Goal: Transaction & Acquisition: Purchase product/service

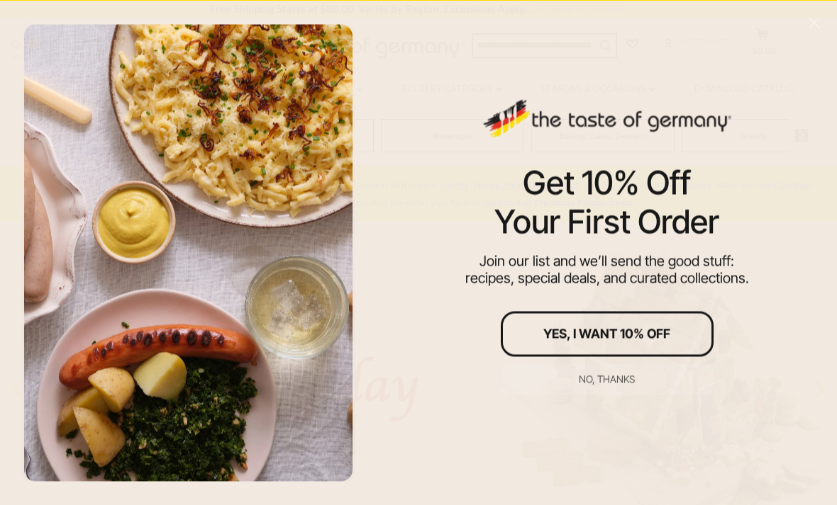
click at [625, 380] on div "No, thanks" at bounding box center [606, 379] width 56 height 10
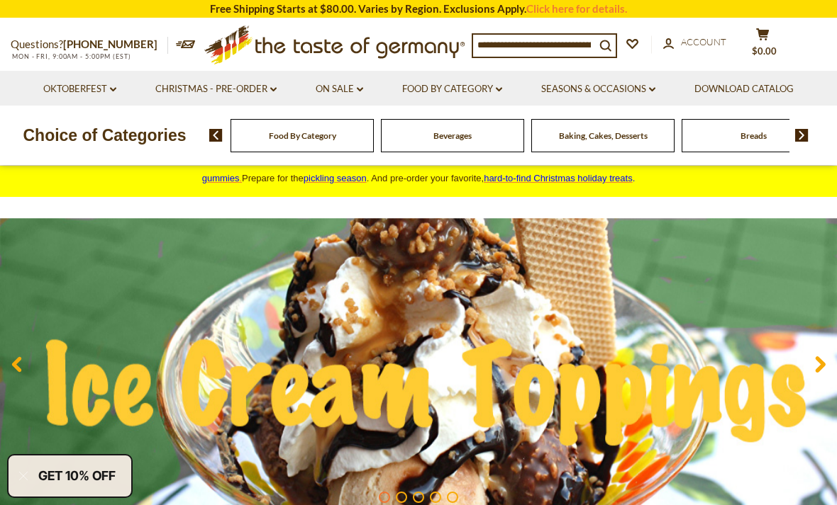
scroll to position [26, 0]
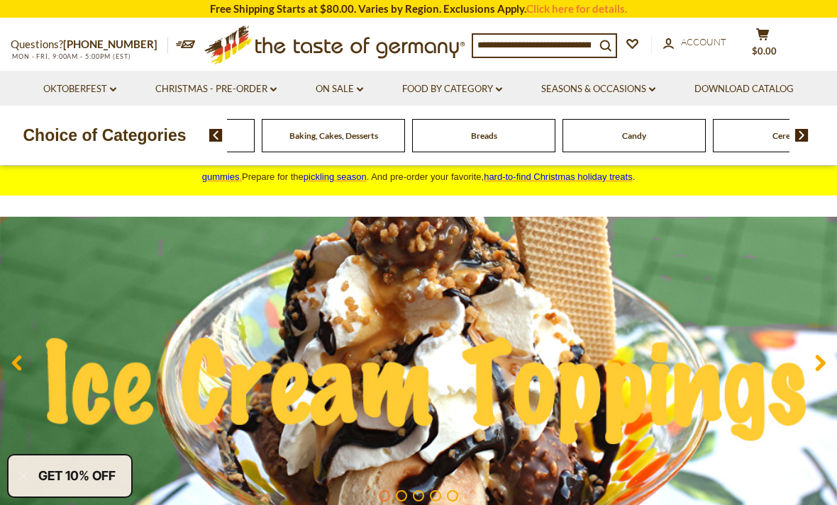
click at [202, 133] on span "Beverages" at bounding box center [183, 135] width 38 height 11
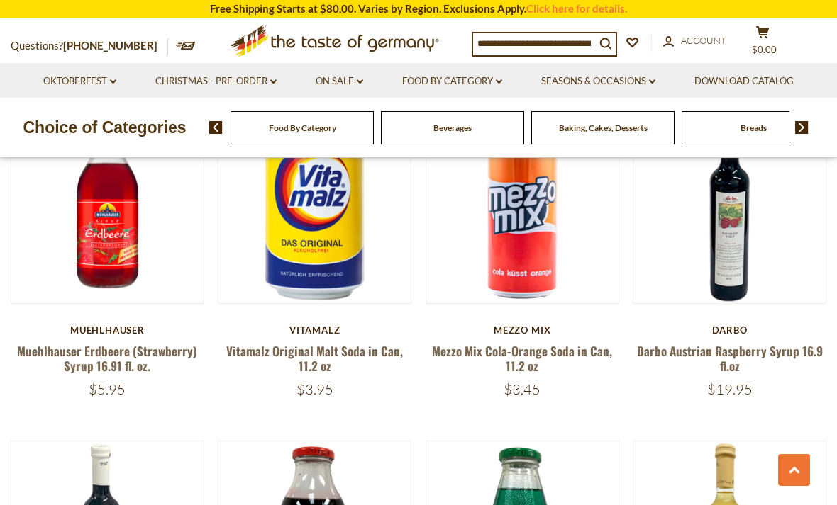
scroll to position [1082, 0]
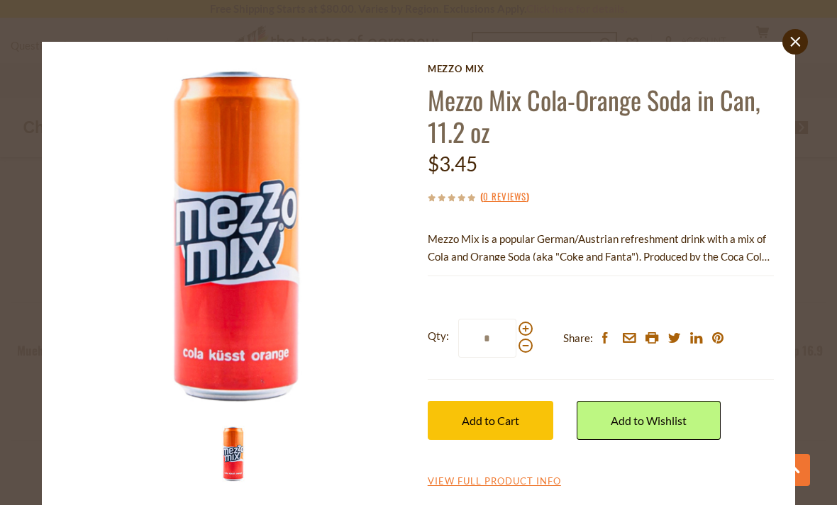
click at [527, 324] on span at bounding box center [525, 329] width 14 height 14
click at [516, 324] on input "*" at bounding box center [487, 338] width 58 height 39
type input "*"
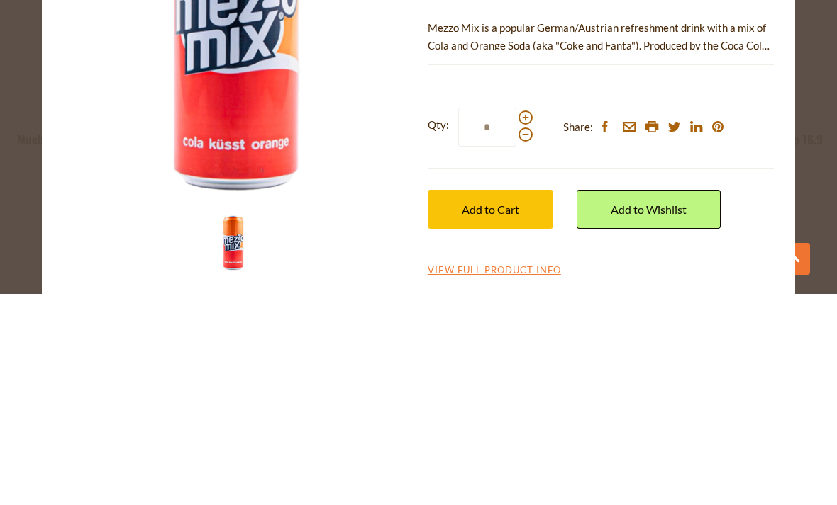
click at [521, 401] on button "Add to Cart" at bounding box center [489, 420] width 125 height 39
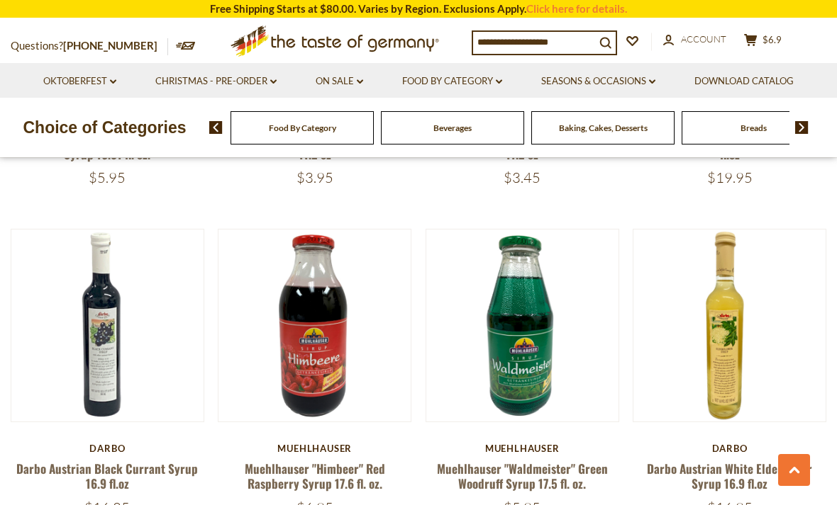
click at [540, 94] on button "Quick View" at bounding box center [522, 78] width 96 height 32
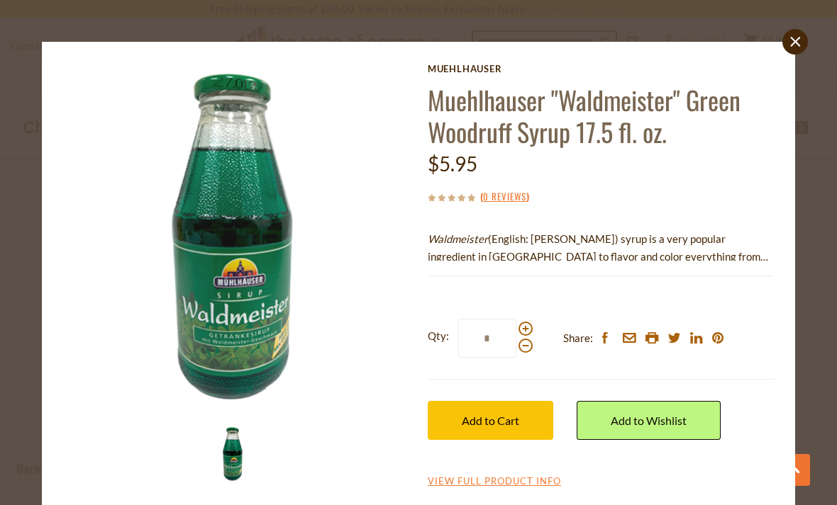
click at [518, 422] on span "Add to Cart" at bounding box center [490, 420] width 57 height 13
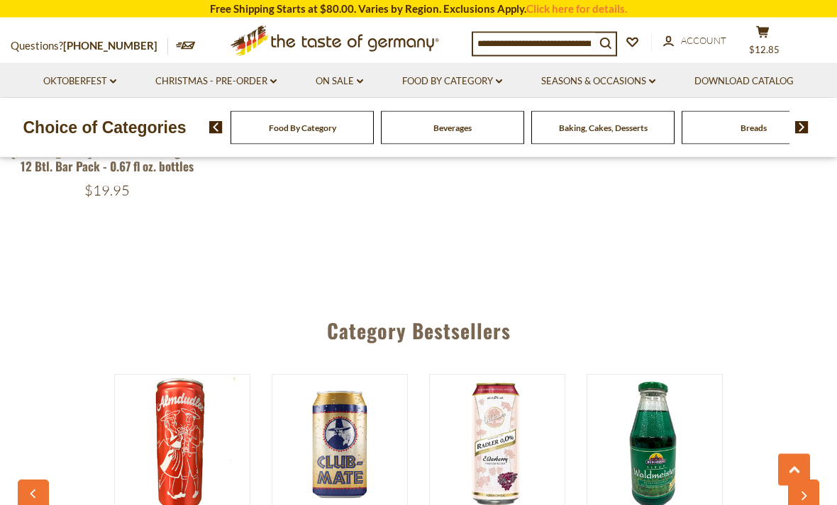
scroll to position [2961, 0]
click at [374, 127] on div "Candy" at bounding box center [301, 127] width 143 height 33
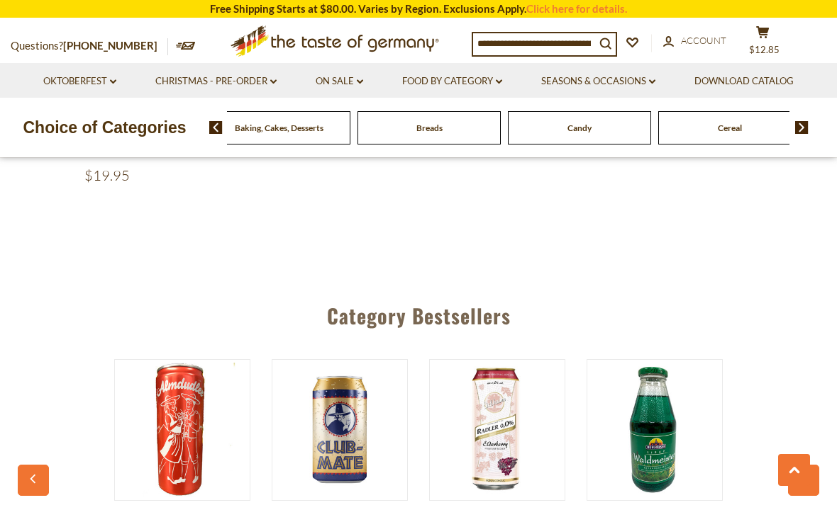
scroll to position [2975, 0]
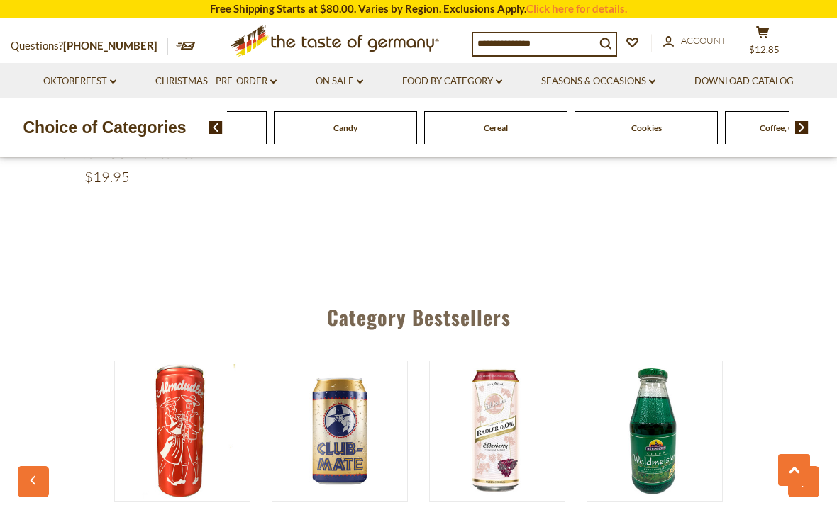
click at [216, 130] on img at bounding box center [215, 127] width 13 height 13
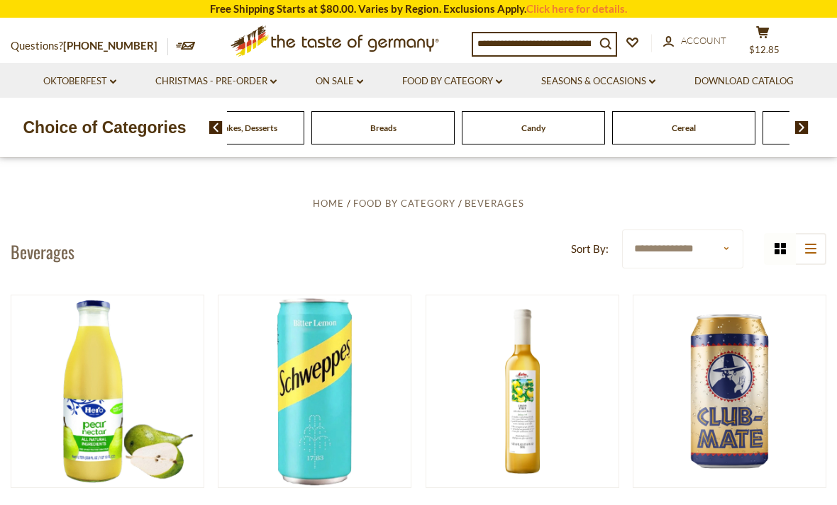
scroll to position [217, 0]
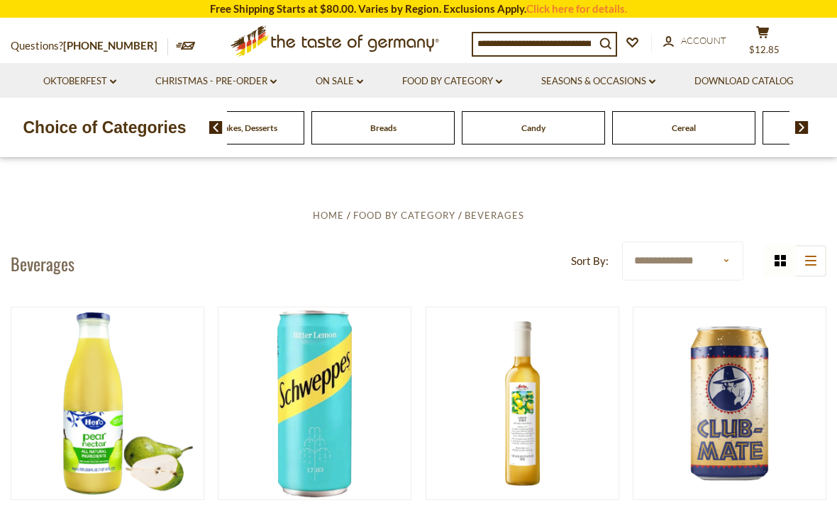
click at [498, 80] on icon at bounding box center [499, 81] width 6 height 4
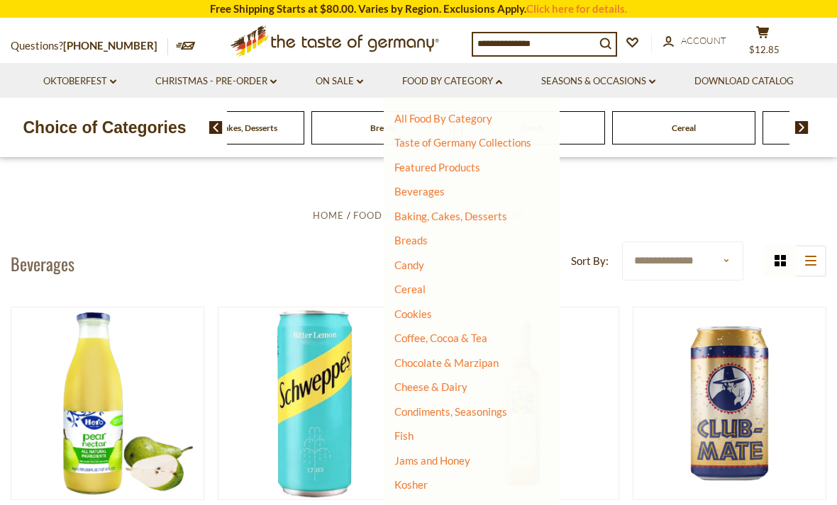
click at [488, 218] on link "Baking, Cakes, Desserts" at bounding box center [450, 216] width 113 height 13
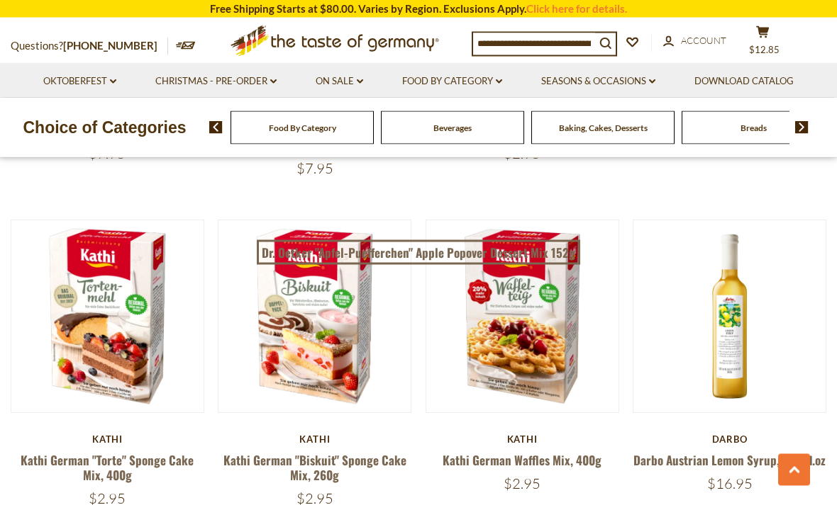
scroll to position [1314, 0]
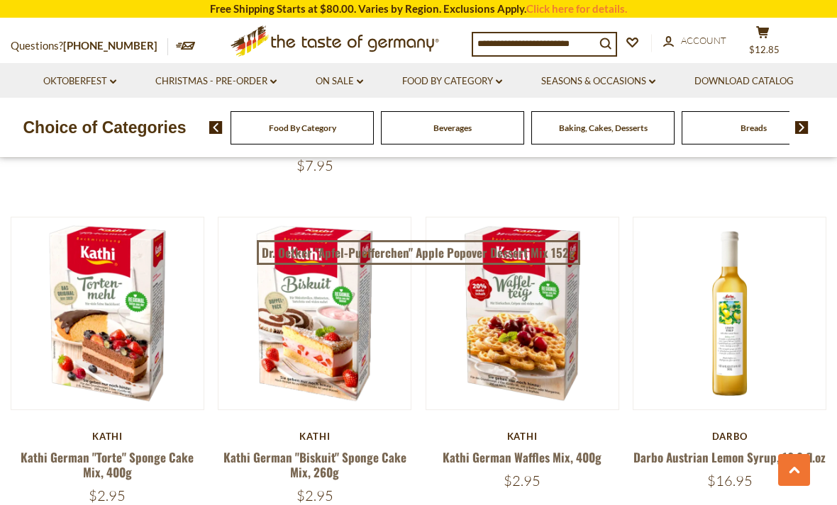
click at [550, 83] on button "Quick View" at bounding box center [522, 67] width 96 height 32
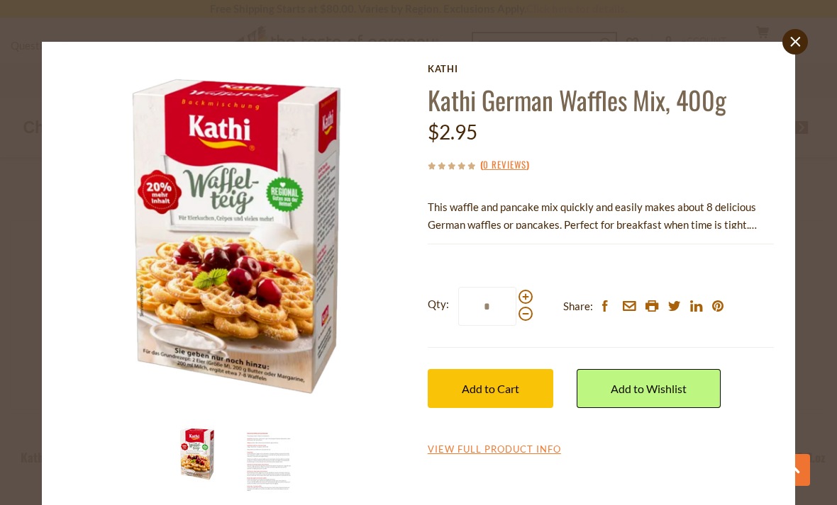
click at [527, 295] on span at bounding box center [525, 297] width 14 height 14
click at [516, 295] on input "*" at bounding box center [487, 306] width 58 height 39
type input "*"
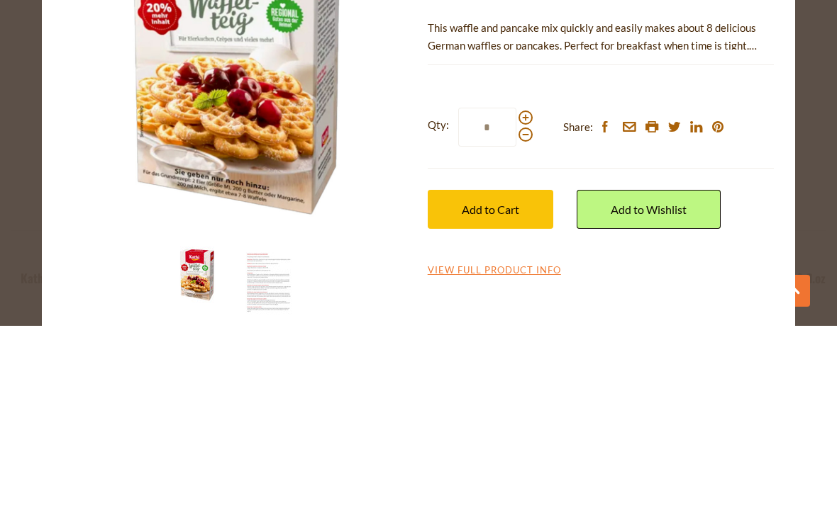
click at [514, 382] on span "Add to Cart" at bounding box center [490, 388] width 57 height 13
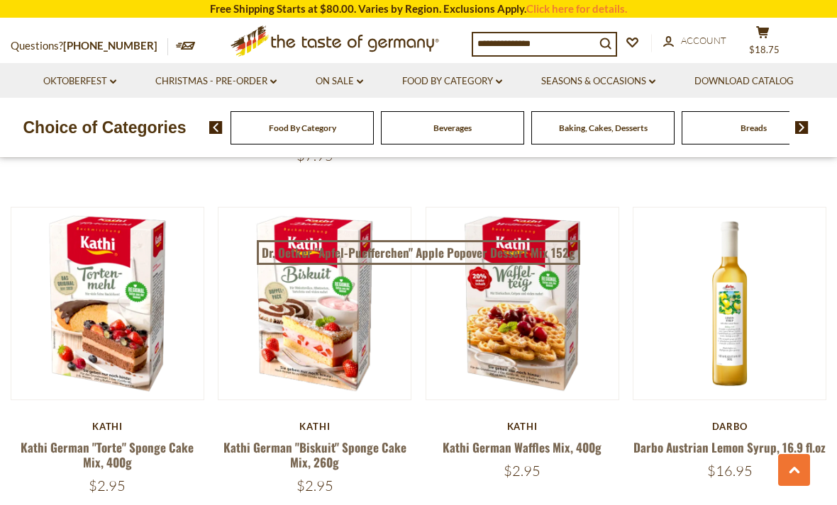
scroll to position [1325, 0]
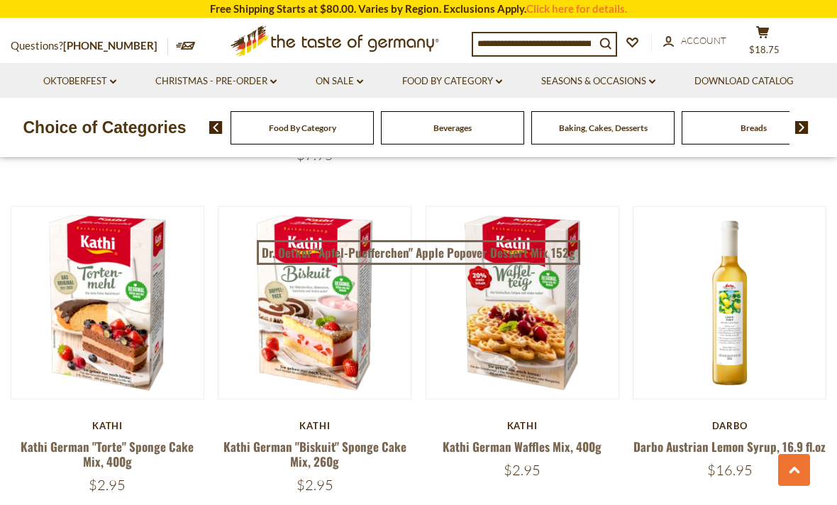
click at [133, 72] on button "Quick View" at bounding box center [108, 56] width 96 height 32
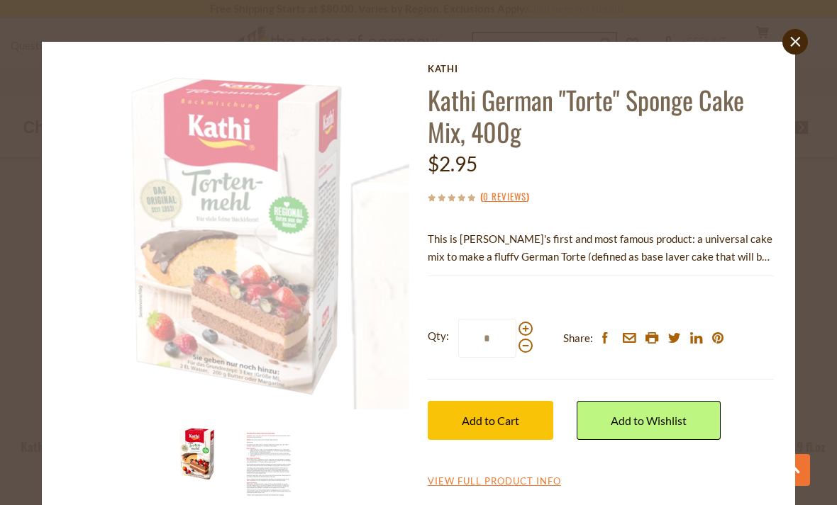
click at [483, 425] on span "Add to Cart" at bounding box center [490, 420] width 57 height 13
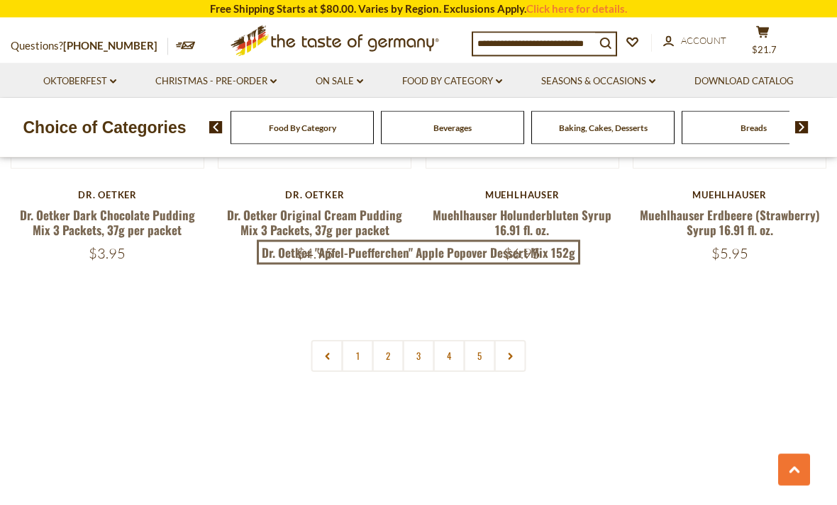
scroll to position [3227, 0]
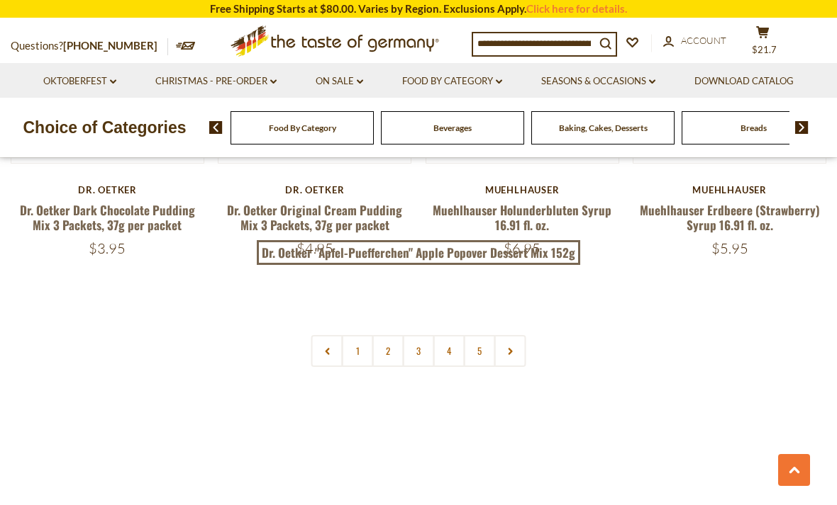
click at [391, 352] on link "2" at bounding box center [388, 351] width 32 height 32
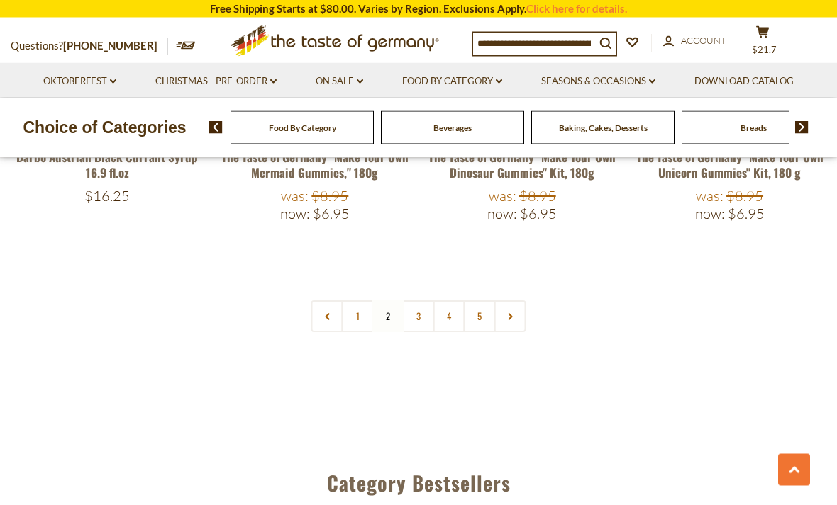
scroll to position [3310, 0]
click at [423, 301] on link "3" at bounding box center [419, 317] width 32 height 32
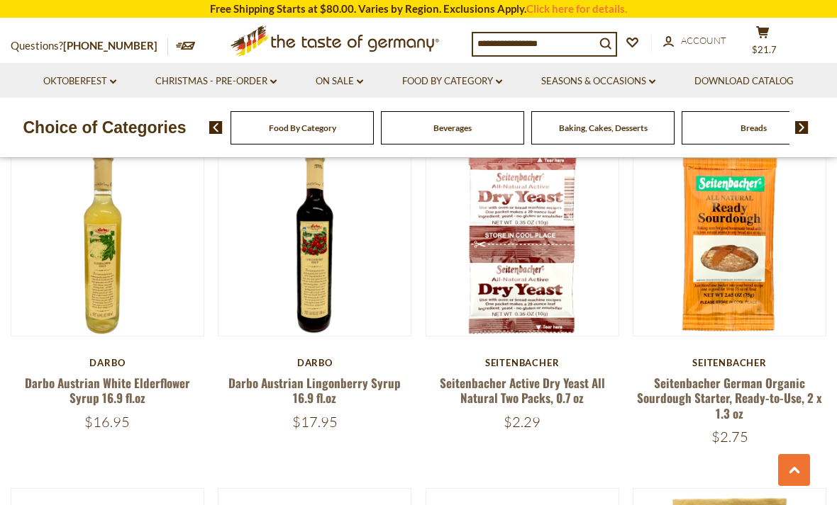
scroll to position [710, 0]
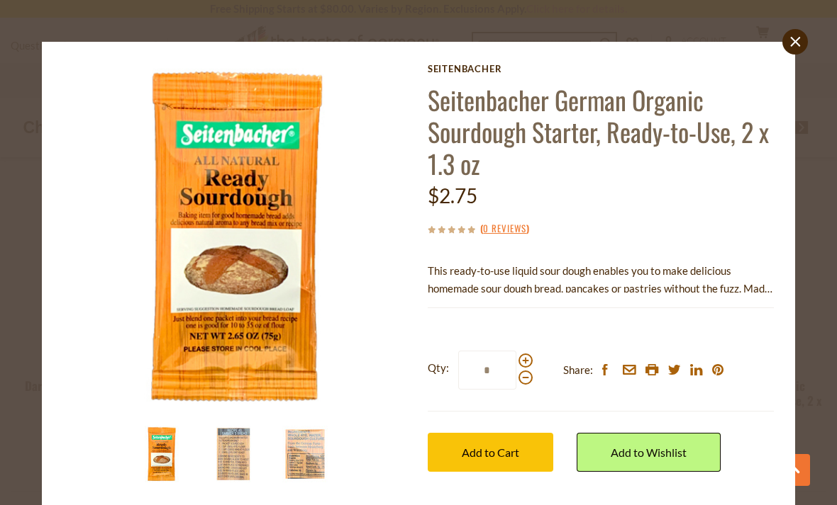
click at [530, 364] on span at bounding box center [525, 361] width 14 height 14
click at [516, 364] on input "*" at bounding box center [487, 370] width 58 height 39
type input "*"
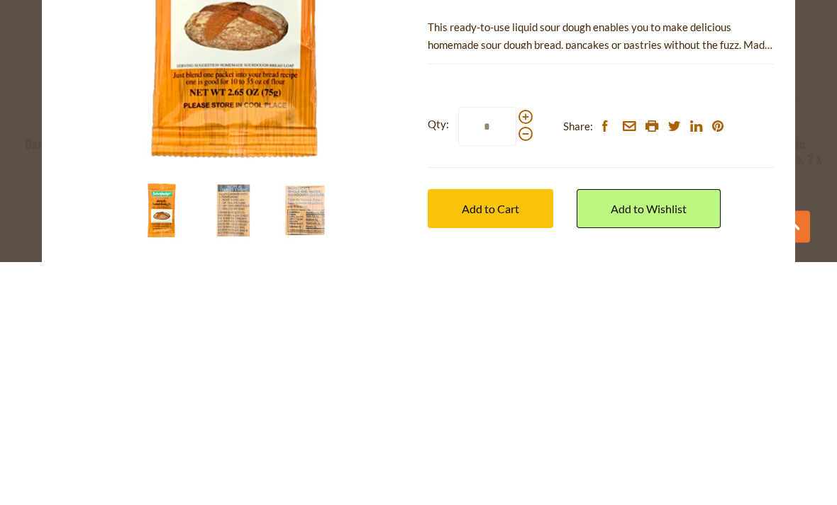
click at [520, 433] on button "Add to Cart" at bounding box center [489, 452] width 125 height 39
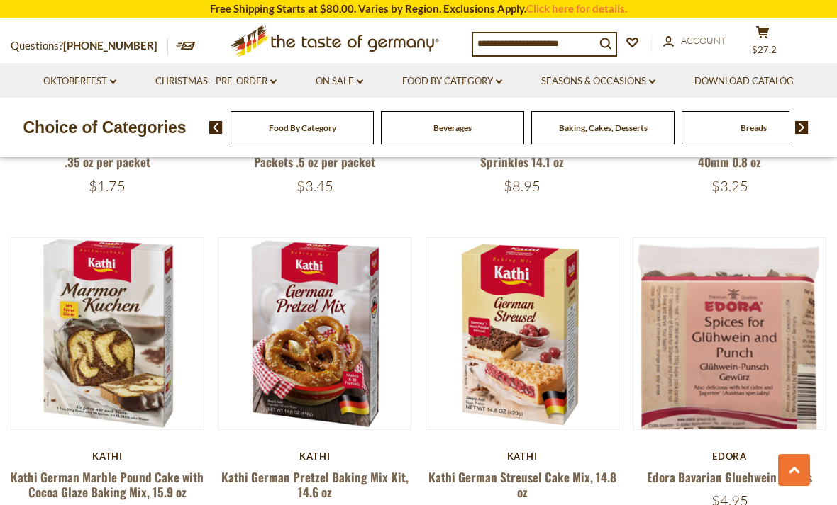
scroll to position [2318, 0]
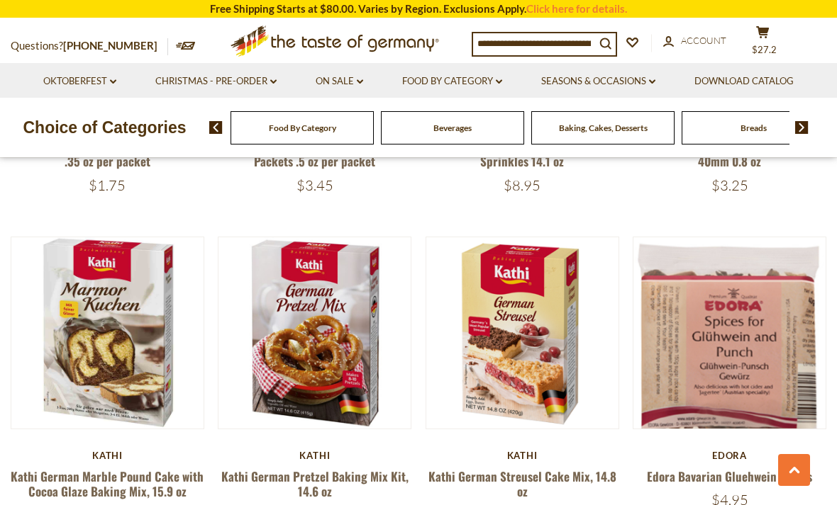
click at [349, 102] on button "Quick View" at bounding box center [315, 86] width 96 height 32
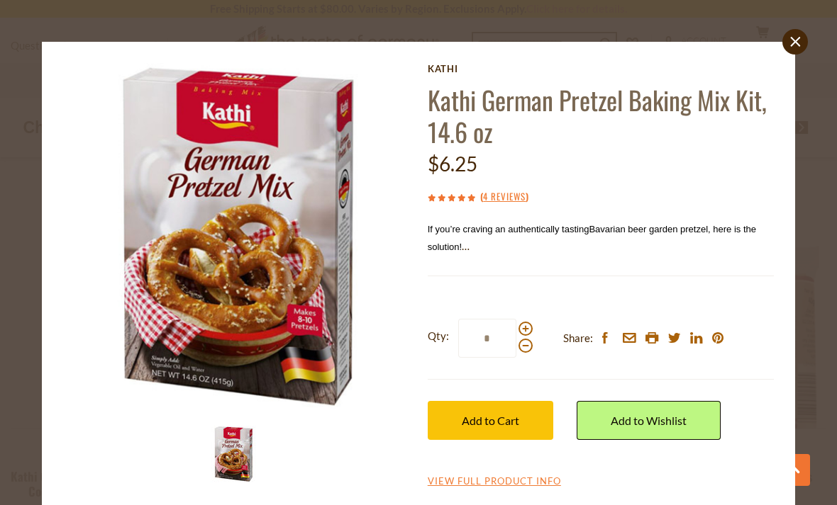
click at [530, 325] on span at bounding box center [525, 329] width 14 height 14
click at [516, 325] on input "*" at bounding box center [487, 338] width 58 height 39
type input "*"
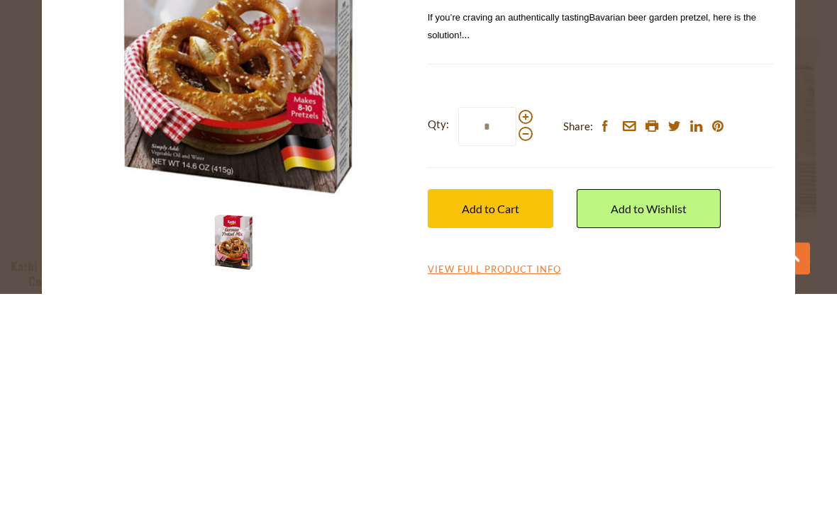
click at [528, 401] on button "Add to Cart" at bounding box center [489, 420] width 125 height 39
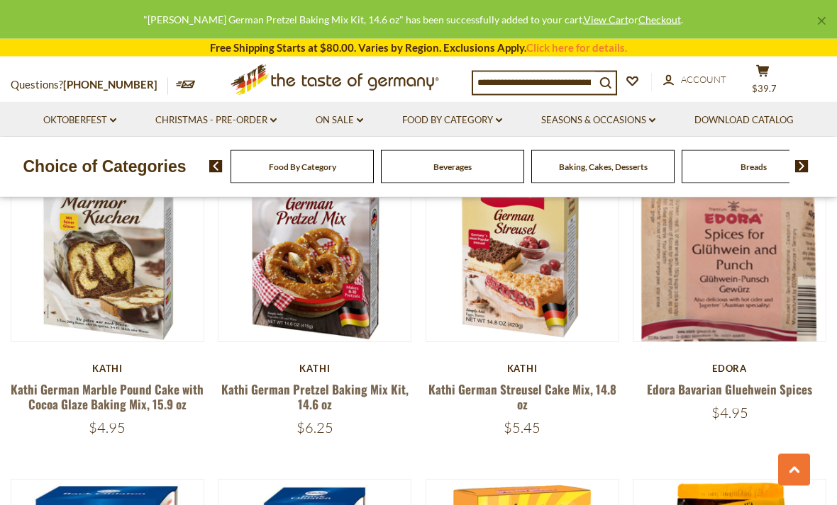
scroll to position [2354, 0]
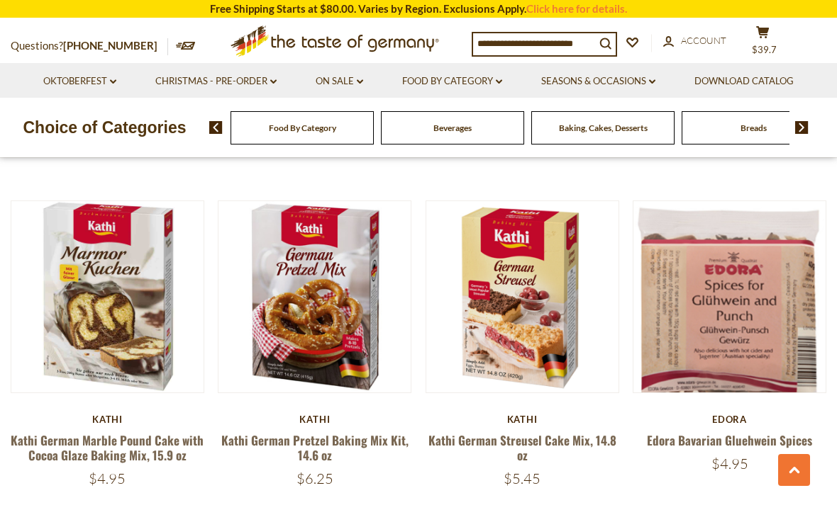
click at [557, 66] on button "Quick View" at bounding box center [522, 50] width 96 height 32
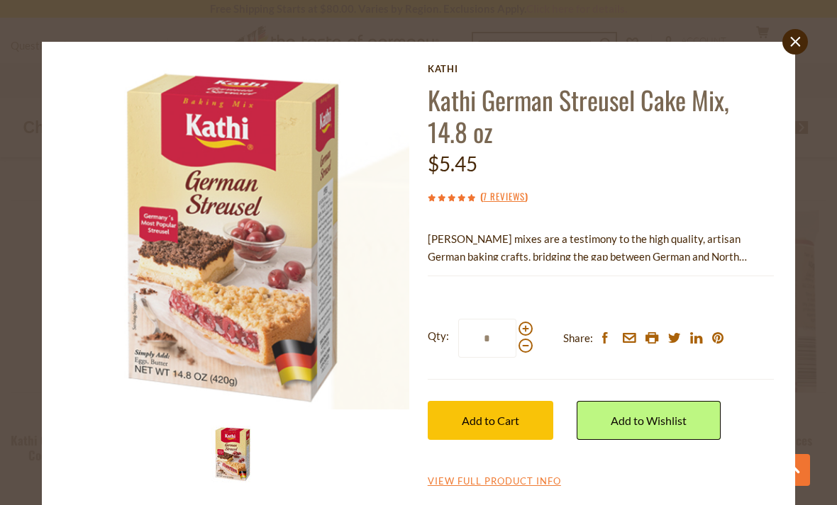
click at [529, 417] on button "Add to Cart" at bounding box center [489, 420] width 125 height 39
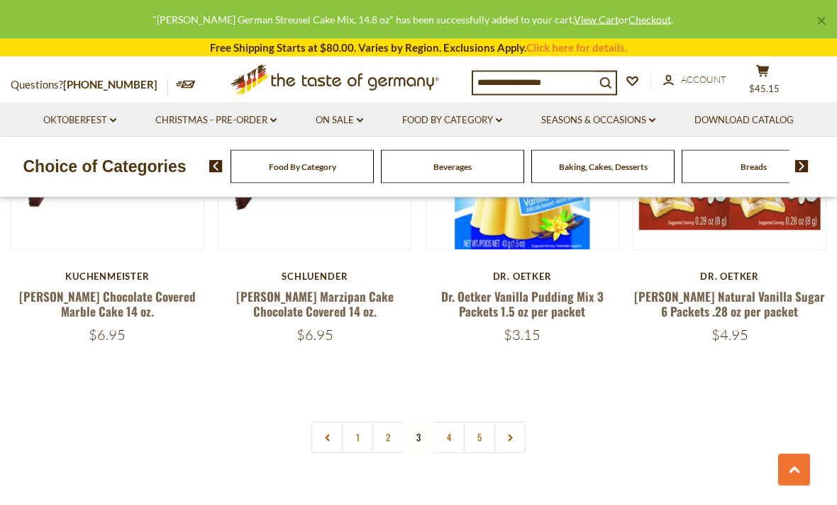
scroll to position [3188, 0]
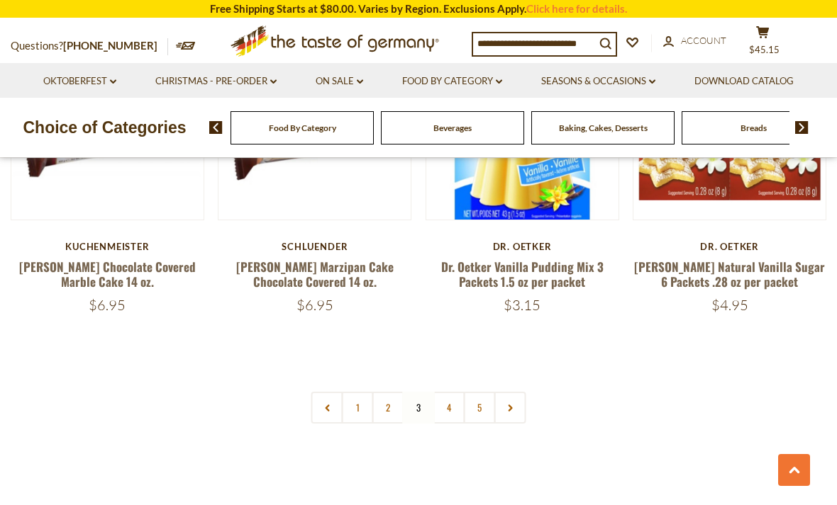
click at [456, 392] on link "4" at bounding box center [449, 408] width 32 height 32
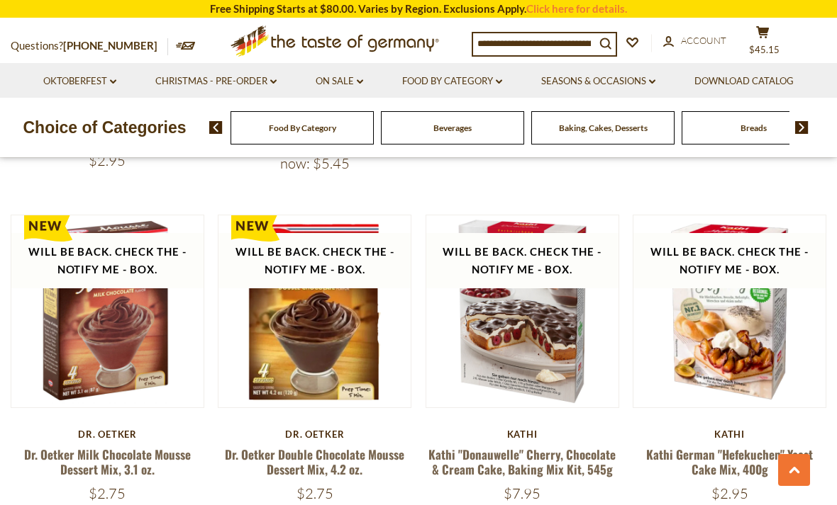
scroll to position [660, 0]
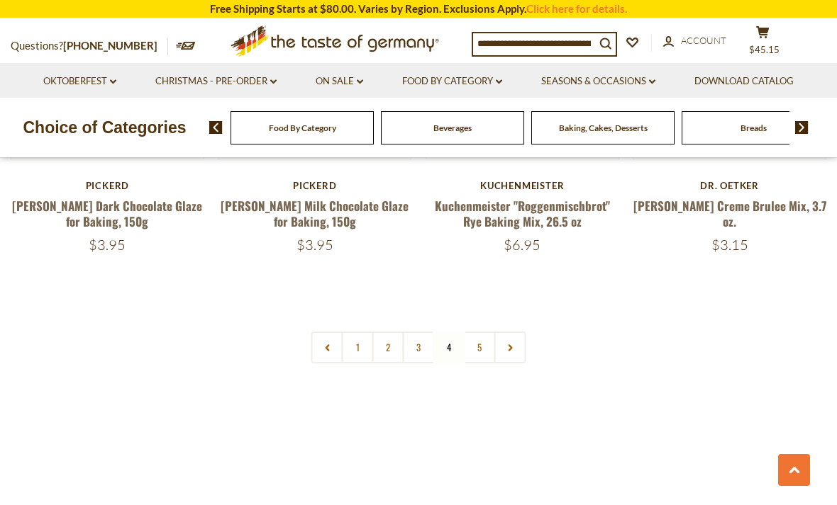
click at [485, 344] on link "5" at bounding box center [480, 348] width 32 height 32
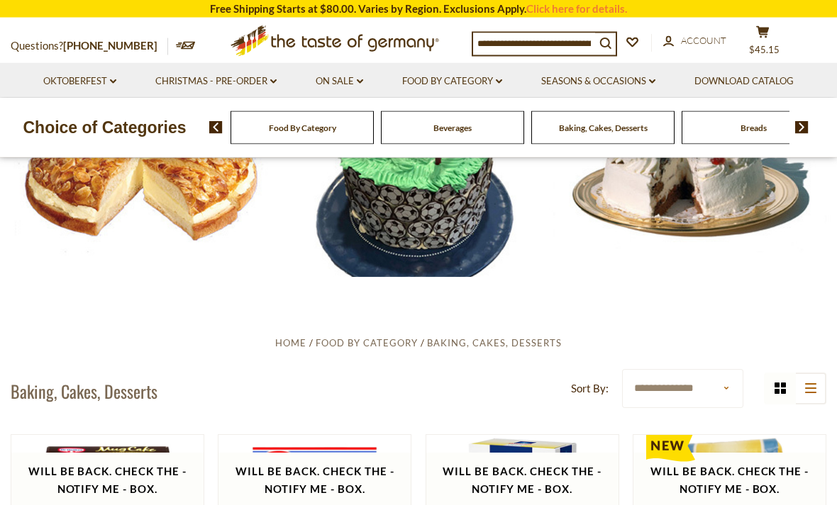
scroll to position [86, 0]
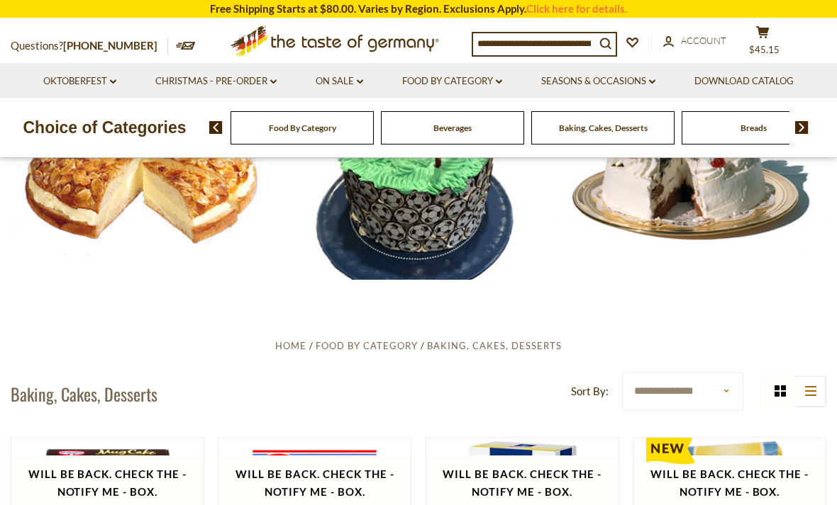
click at [496, 86] on link "Food By Category dropdown_arrow" at bounding box center [452, 82] width 100 height 16
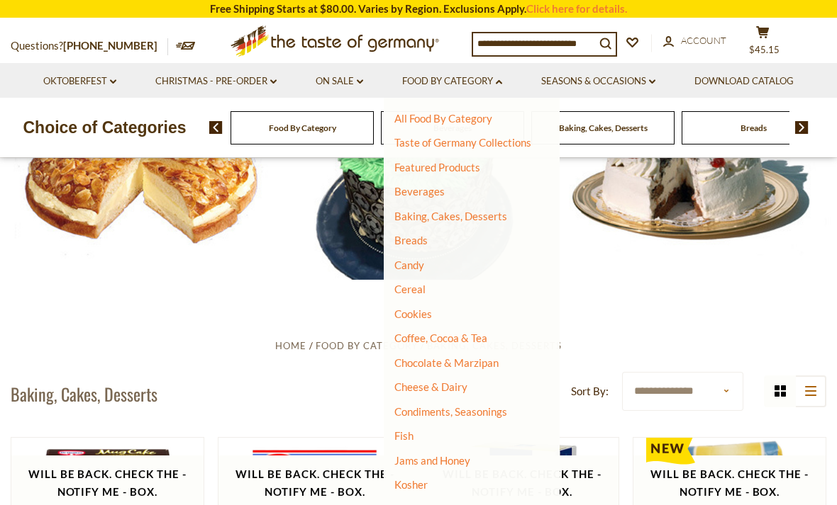
click at [425, 240] on link "Breads" at bounding box center [410, 240] width 33 height 13
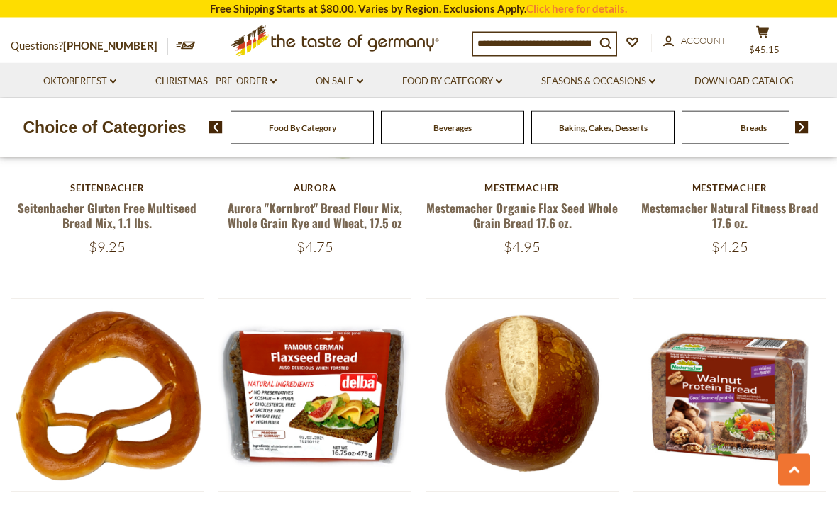
scroll to position [1554, 0]
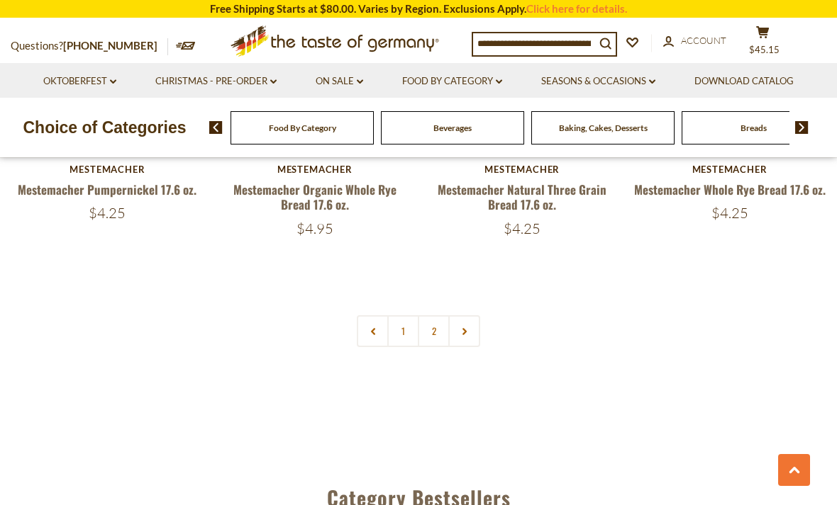
click at [440, 324] on link "2" at bounding box center [434, 331] width 32 height 32
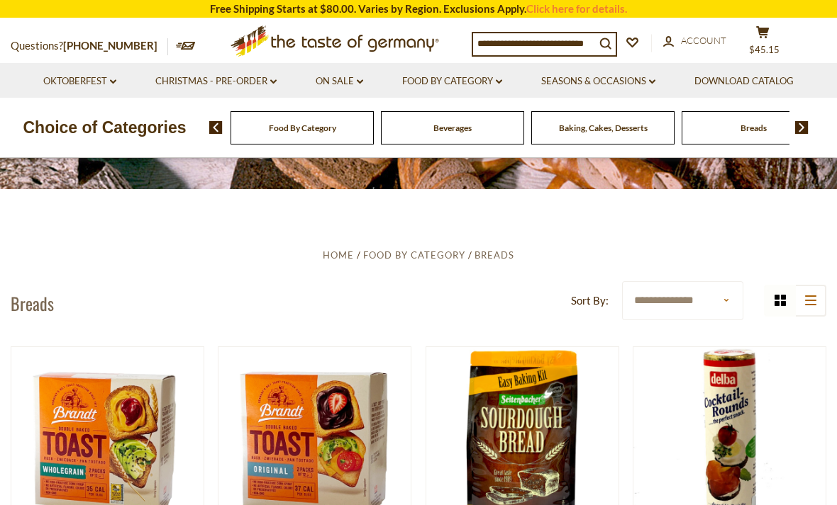
scroll to position [0, 0]
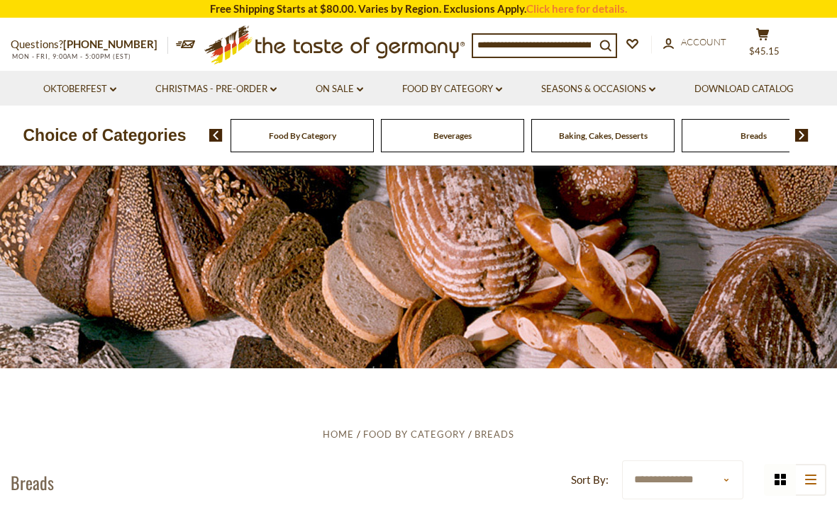
click at [491, 91] on link "Food By Category dropdown_arrow" at bounding box center [452, 90] width 100 height 16
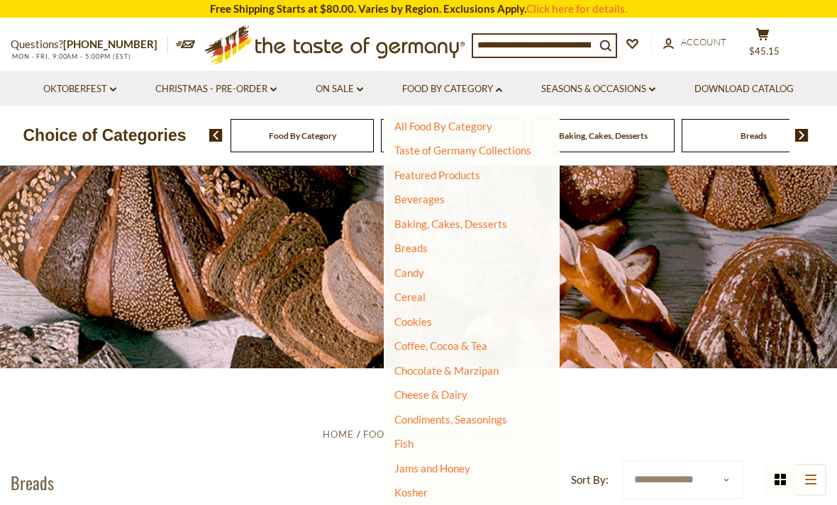
click at [421, 276] on link "Candy" at bounding box center [409, 273] width 30 height 13
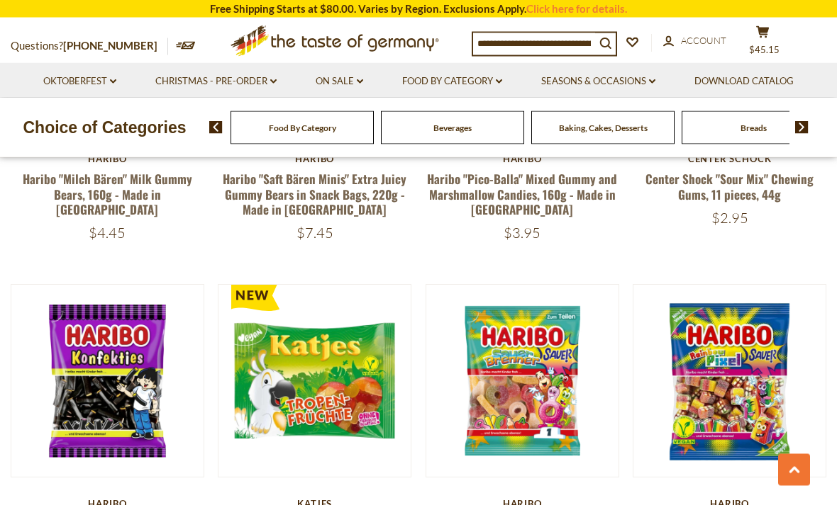
scroll to position [2663, 0]
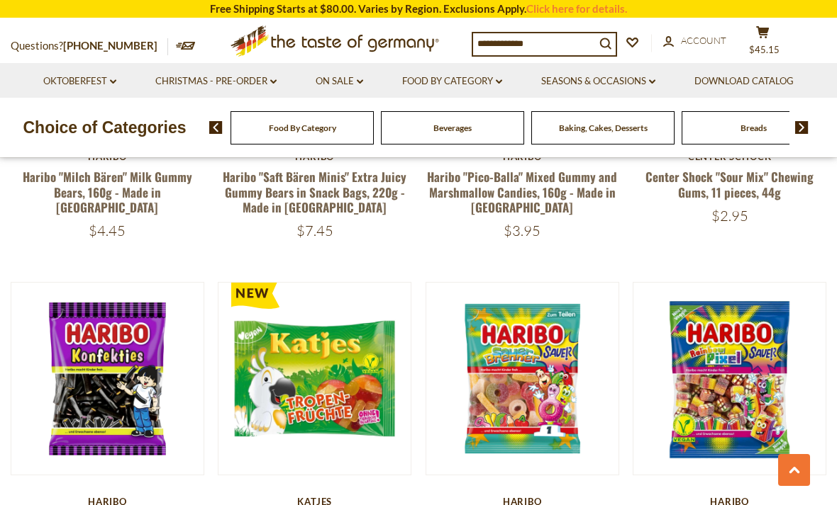
click at [556, 147] on button "Quick View" at bounding box center [522, 132] width 96 height 32
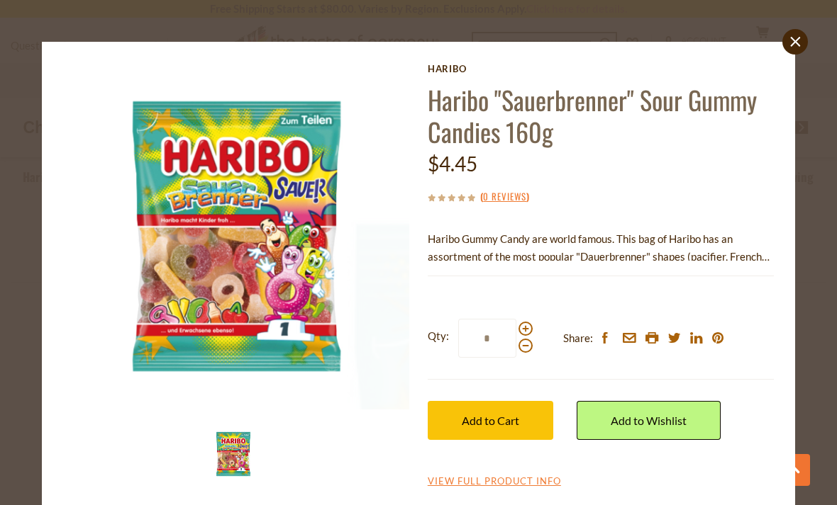
click at [516, 420] on span "Add to Cart" at bounding box center [490, 420] width 57 height 13
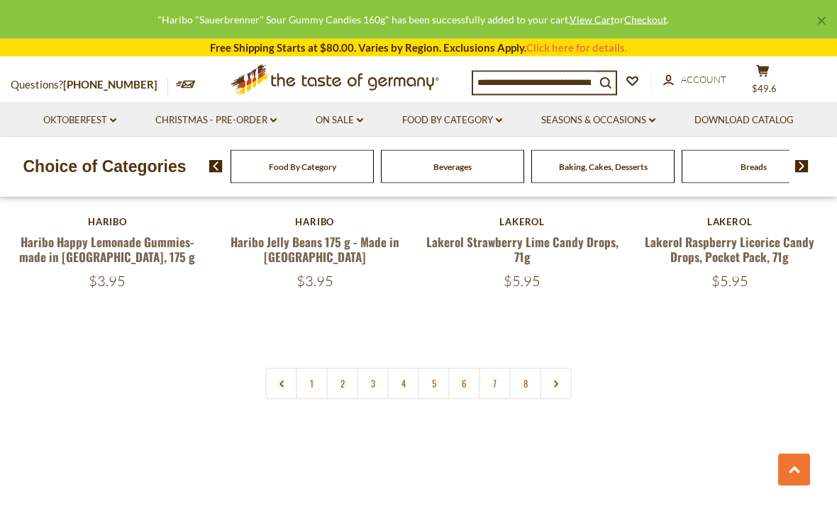
scroll to position [3289, 0]
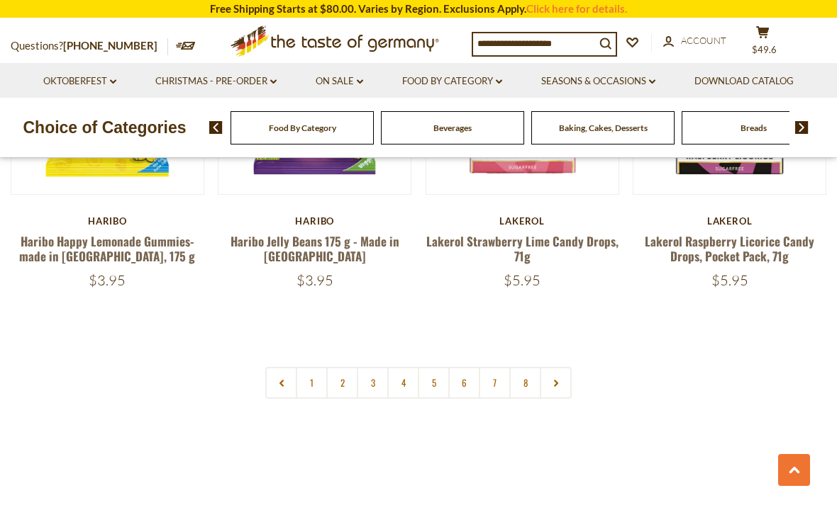
click at [342, 367] on link "2" at bounding box center [342, 383] width 32 height 32
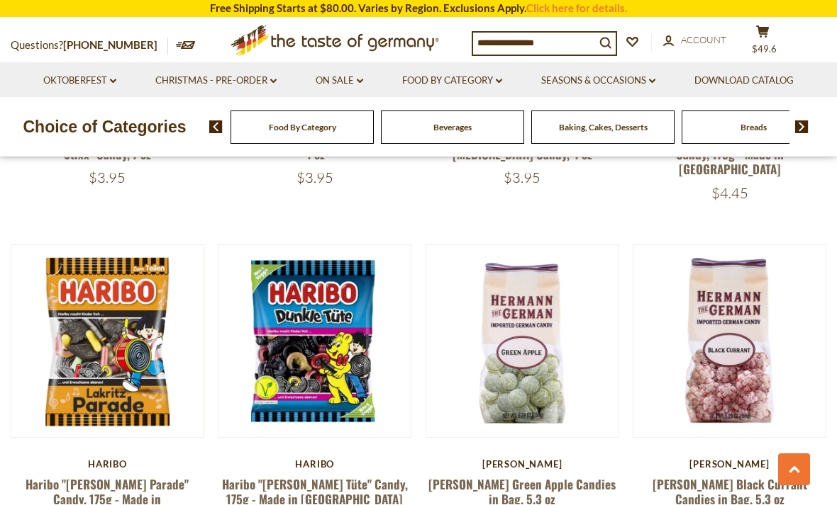
scroll to position [2326, 0]
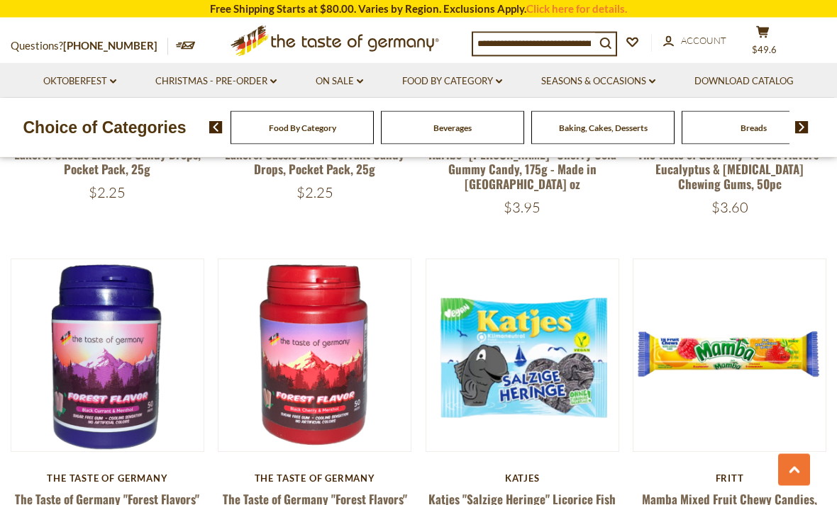
scroll to position [3002, 0]
click at [547, 124] on button "Quick View" at bounding box center [522, 108] width 96 height 32
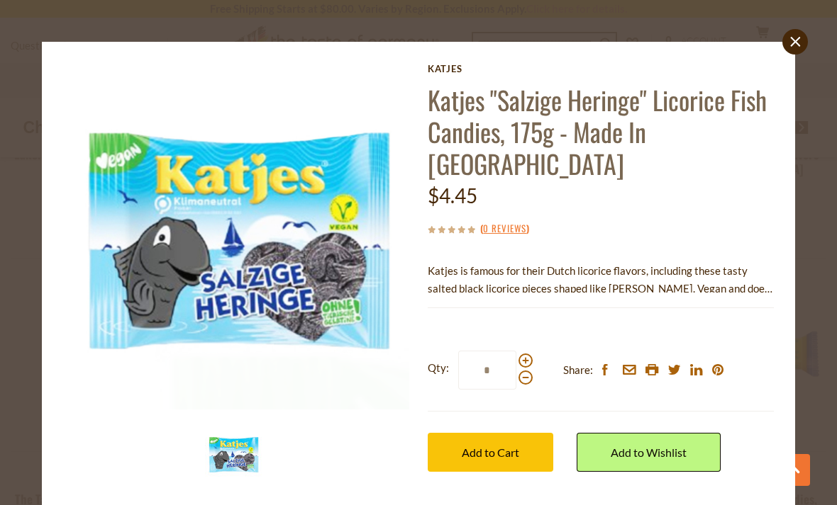
click at [527, 433] on button "Add to Cart" at bounding box center [489, 452] width 125 height 39
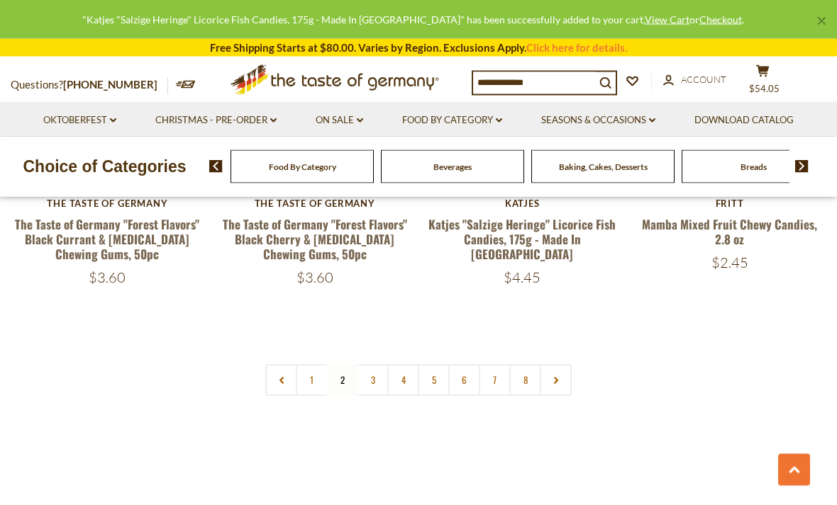
scroll to position [3277, 0]
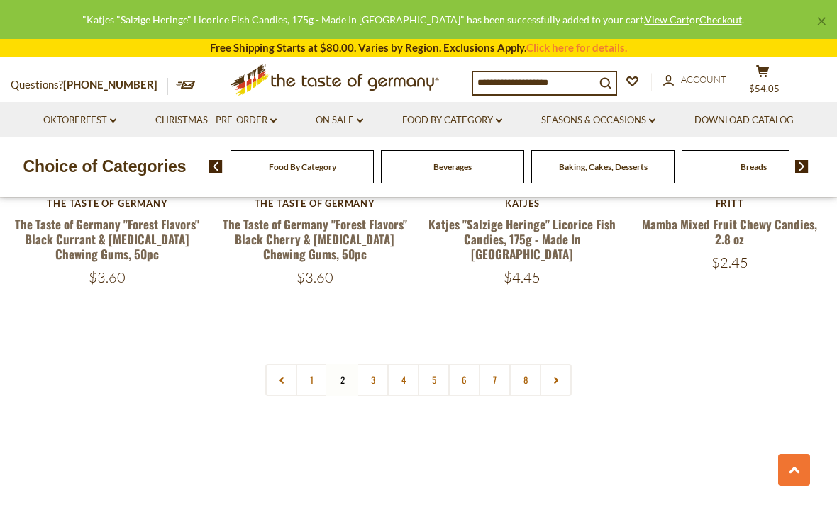
click at [377, 364] on link "3" at bounding box center [373, 380] width 32 height 32
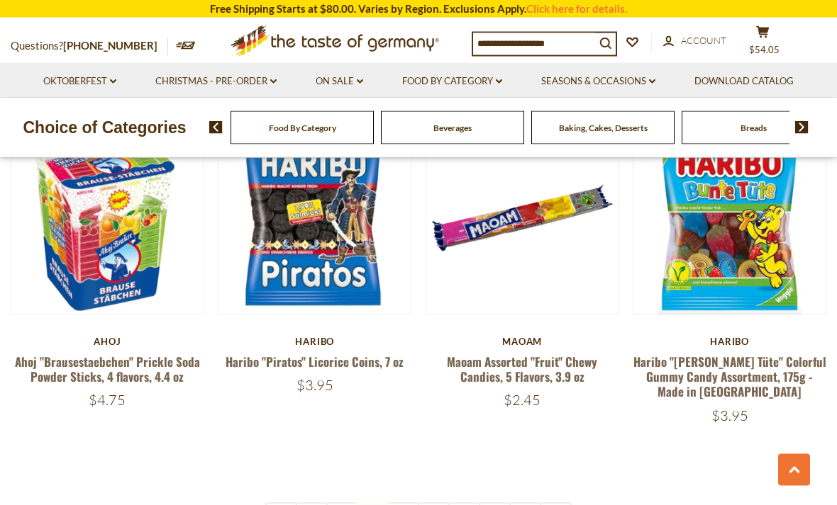
scroll to position [3153, 0]
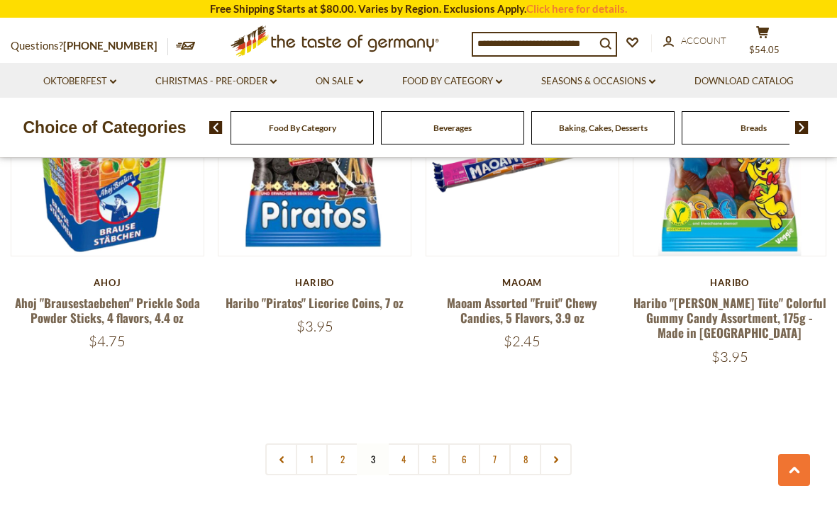
click at [405, 444] on link "4" at bounding box center [403, 460] width 32 height 32
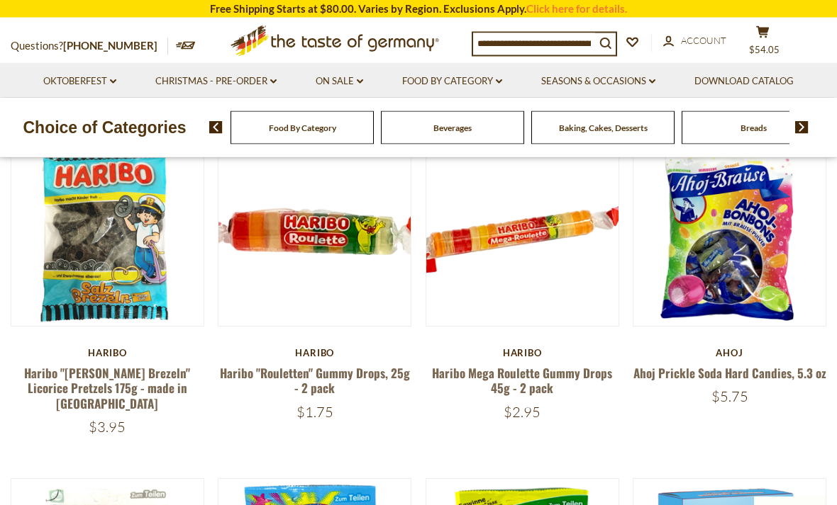
scroll to position [396, 0]
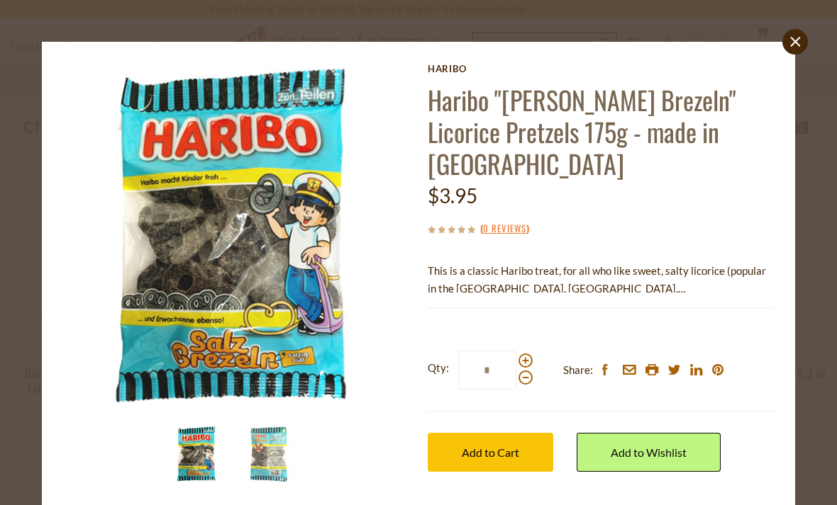
click at [527, 354] on span at bounding box center [525, 361] width 14 height 14
click at [516, 351] on input "*" at bounding box center [487, 370] width 58 height 39
type input "*"
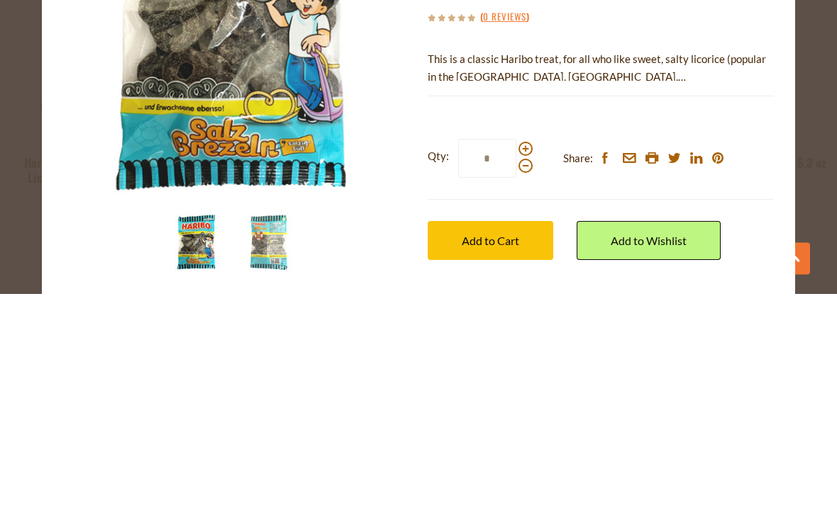
click at [534, 433] on button "Add to Cart" at bounding box center [489, 452] width 125 height 39
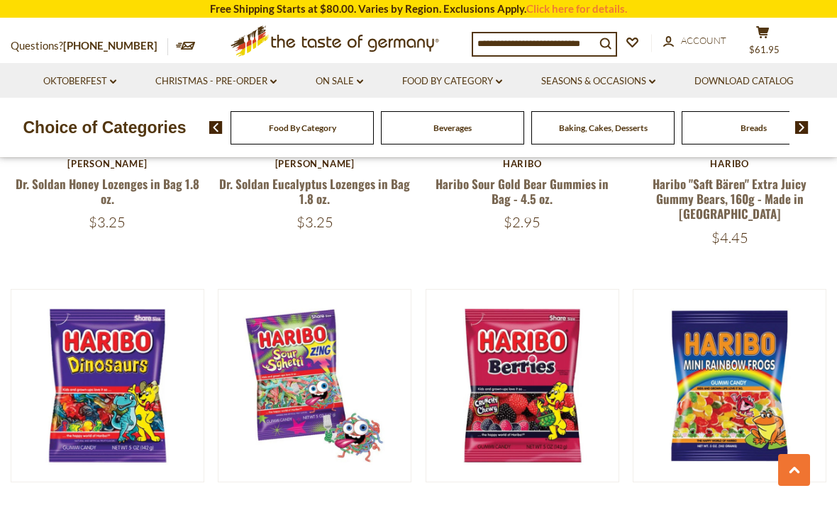
scroll to position [3060, 0]
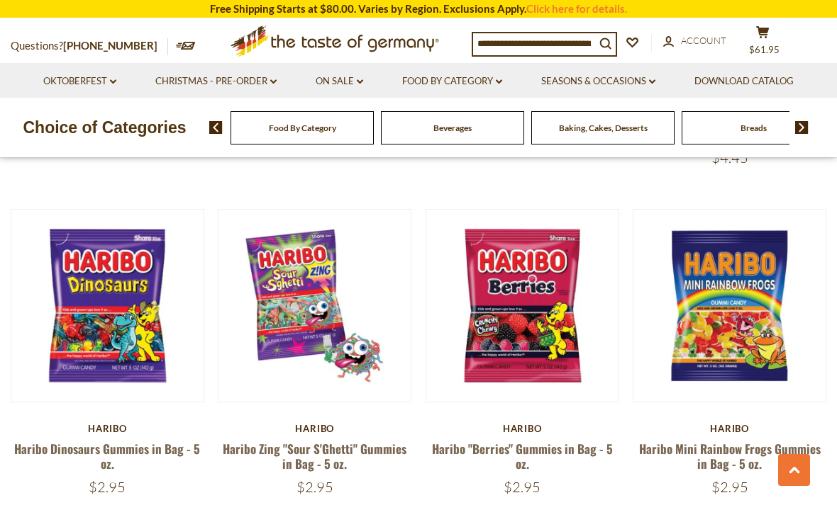
click at [342, 74] on button "Quick View" at bounding box center [315, 59] width 96 height 32
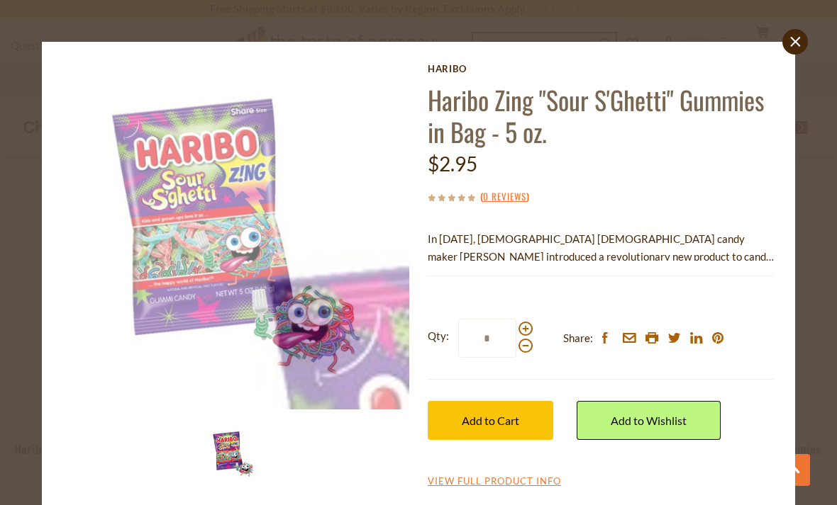
click at [528, 422] on button "Add to Cart" at bounding box center [489, 420] width 125 height 39
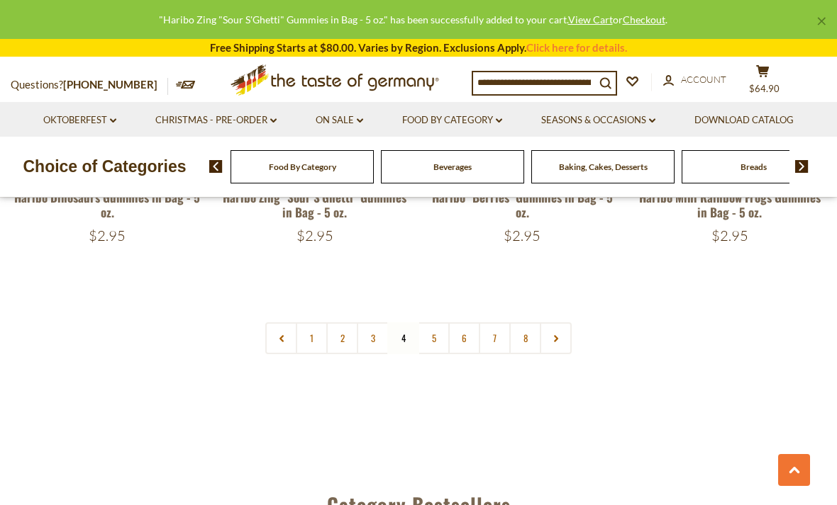
scroll to position [3316, 0]
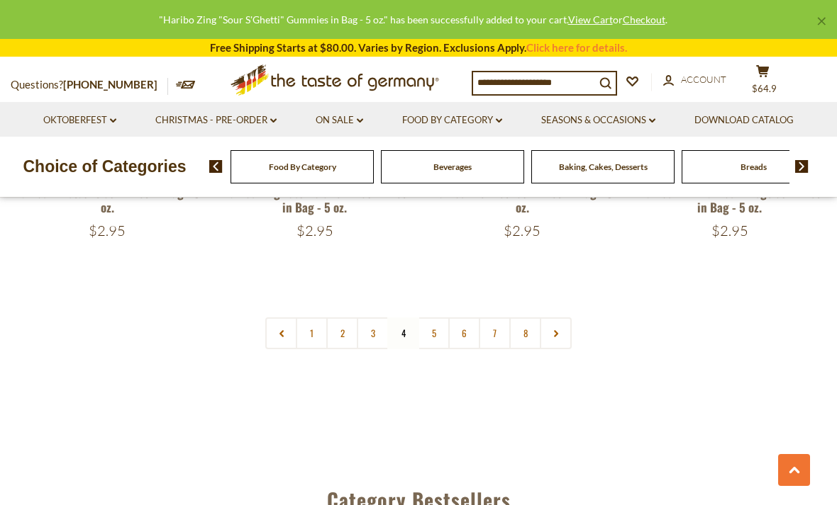
click at [435, 318] on link "5" at bounding box center [434, 334] width 32 height 32
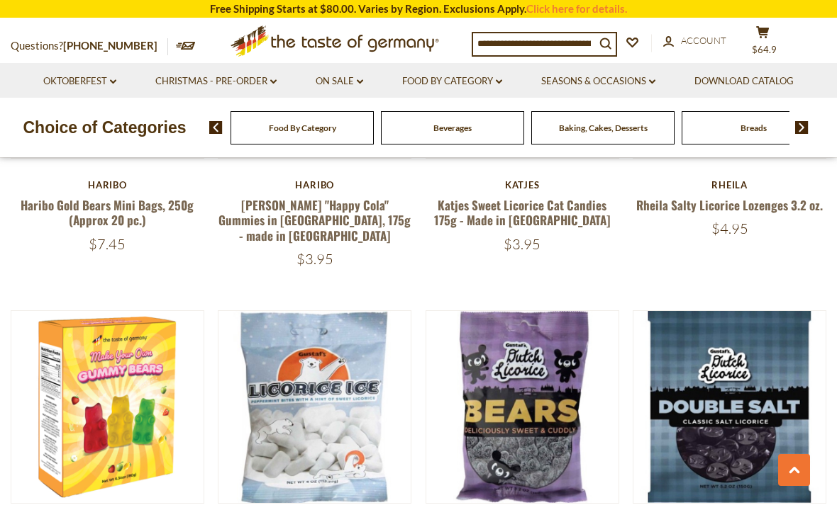
scroll to position [871, 0]
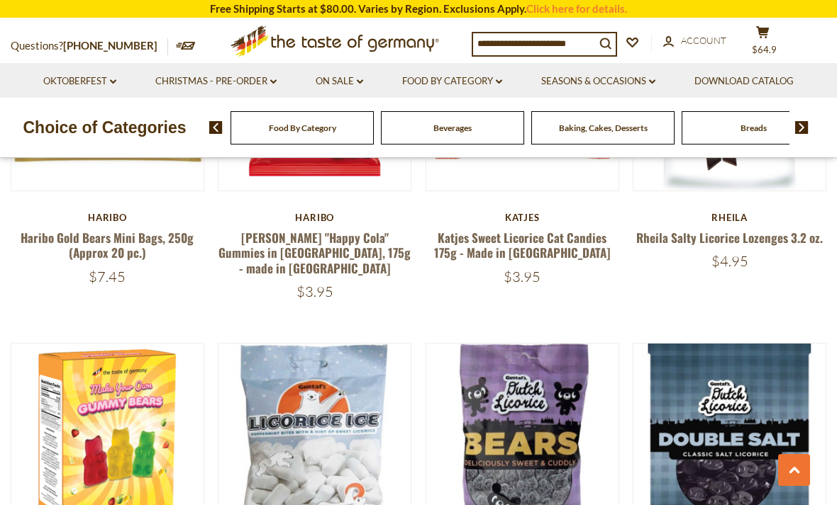
click at [502, 77] on link "Food By Category dropdown_arrow" at bounding box center [452, 82] width 100 height 16
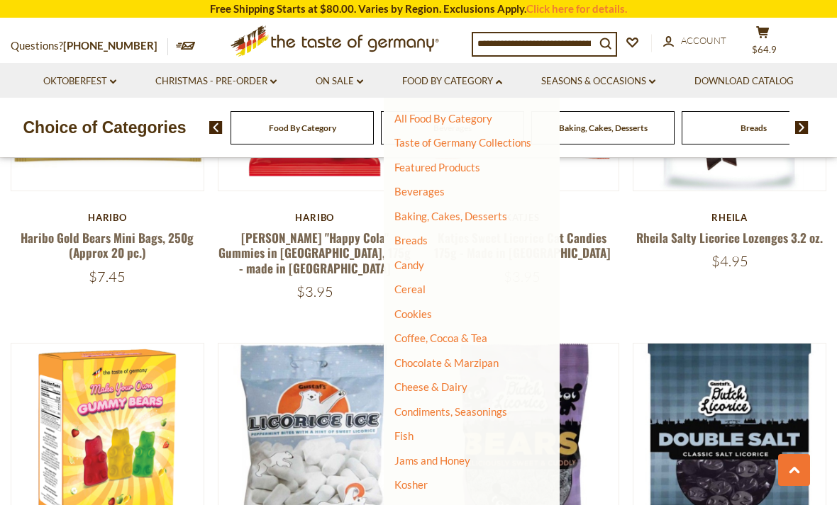
click at [420, 290] on link "Cereal" at bounding box center [409, 289] width 31 height 13
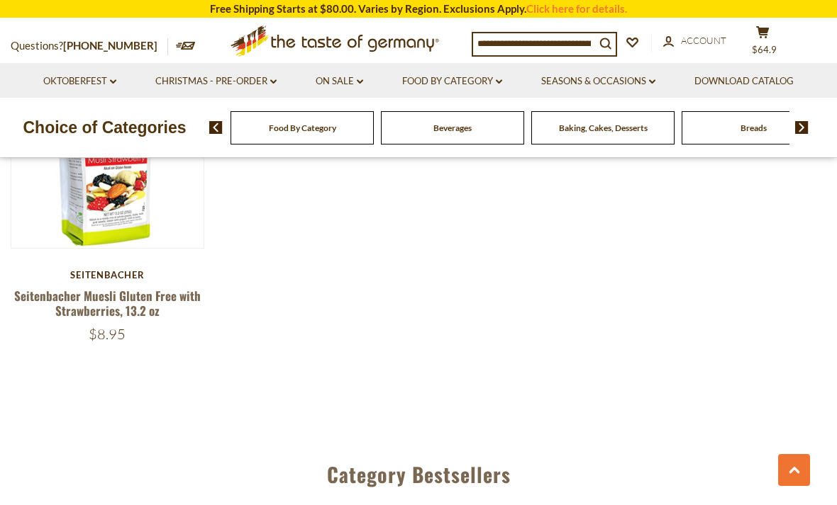
scroll to position [1826, 0]
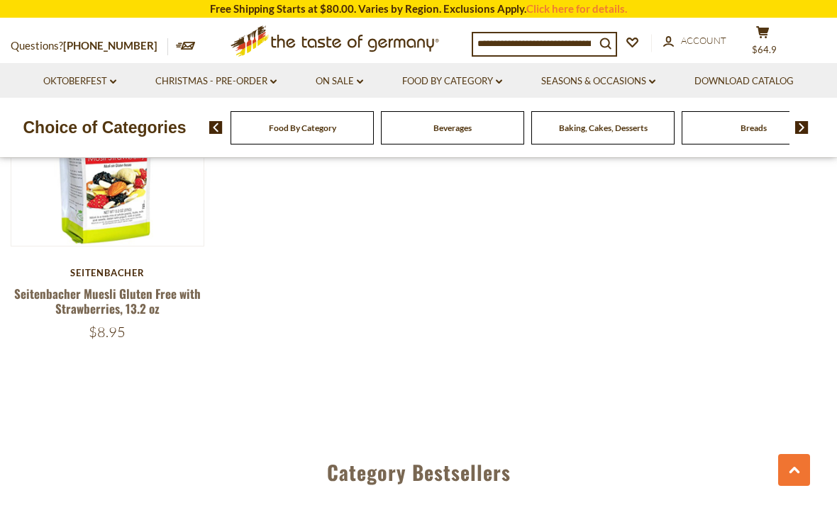
click at [456, 78] on link "Food By Category dropdown_arrow" at bounding box center [452, 82] width 100 height 16
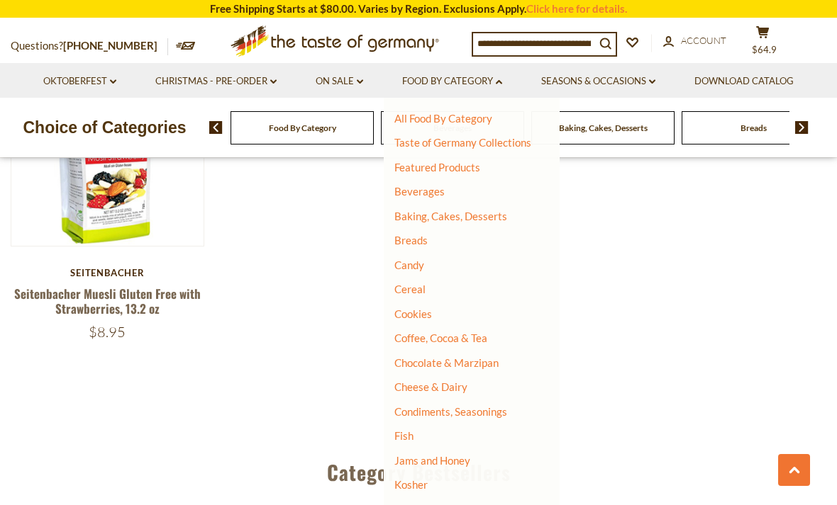
click at [425, 315] on link "Cookies" at bounding box center [413, 314] width 38 height 13
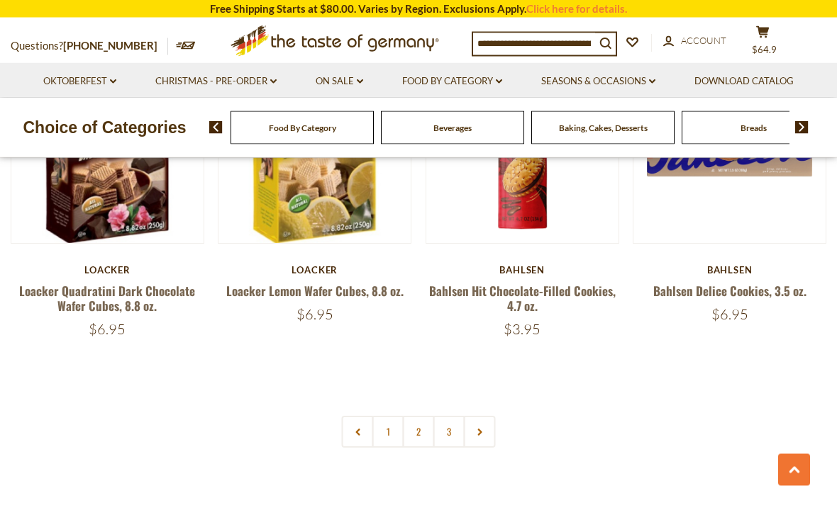
scroll to position [3170, 0]
click at [421, 430] on link "2" at bounding box center [419, 432] width 32 height 32
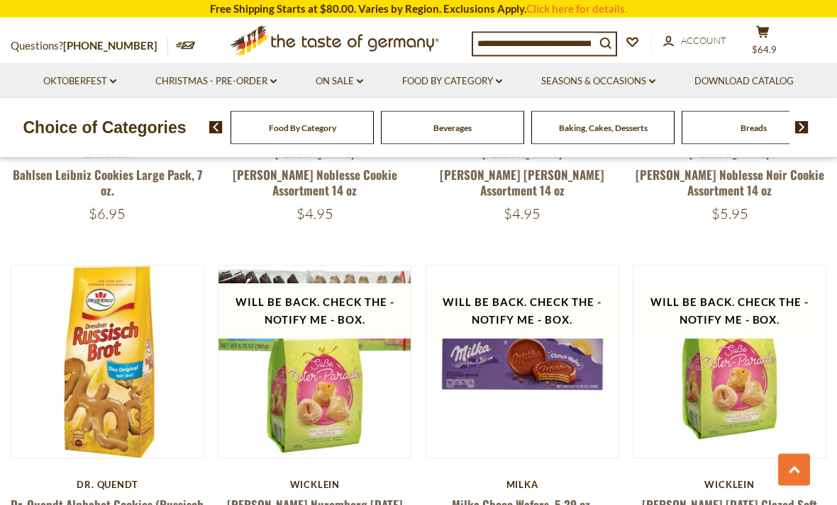
scroll to position [1258, 0]
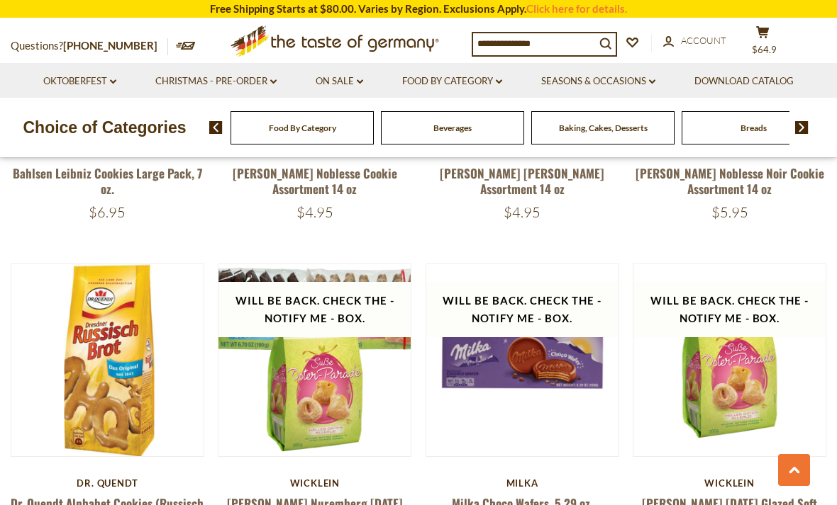
click at [476, 84] on link "Food By Category dropdown_arrow" at bounding box center [452, 82] width 100 height 16
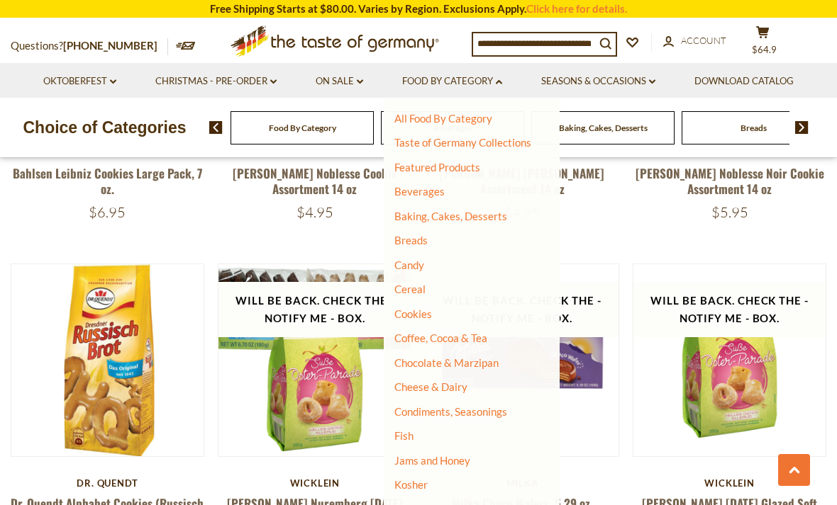
click at [478, 335] on link "Coffee, Cocoa & Tea" at bounding box center [440, 338] width 93 height 13
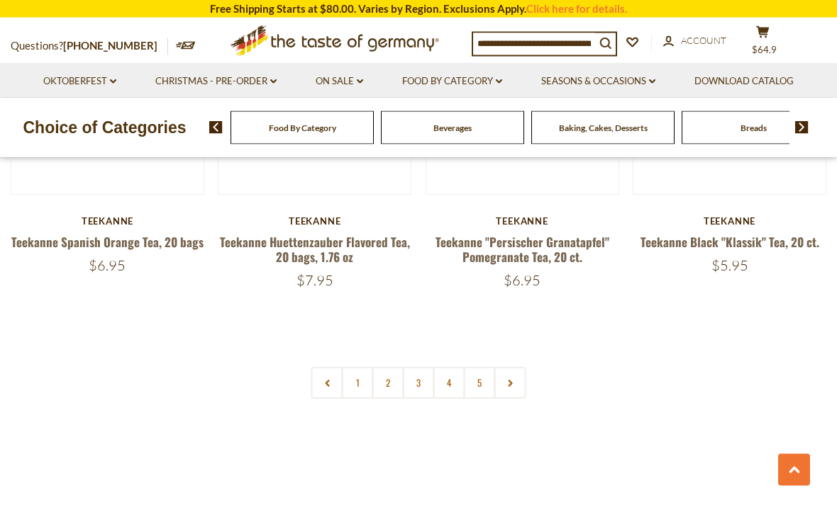
scroll to position [3223, 0]
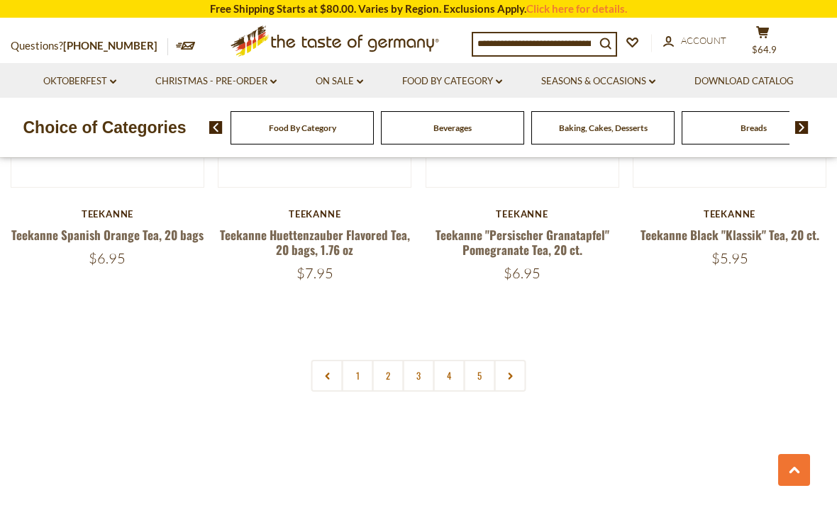
click at [398, 360] on link "2" at bounding box center [388, 376] width 32 height 32
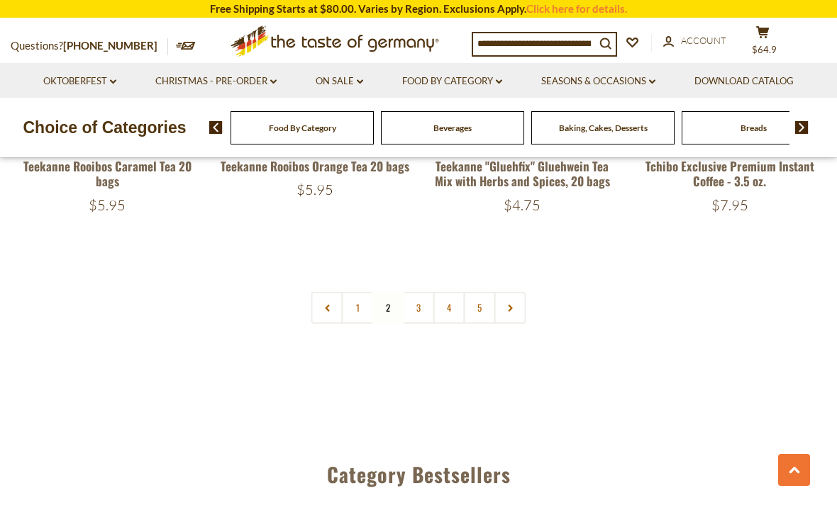
scroll to position [3284, 0]
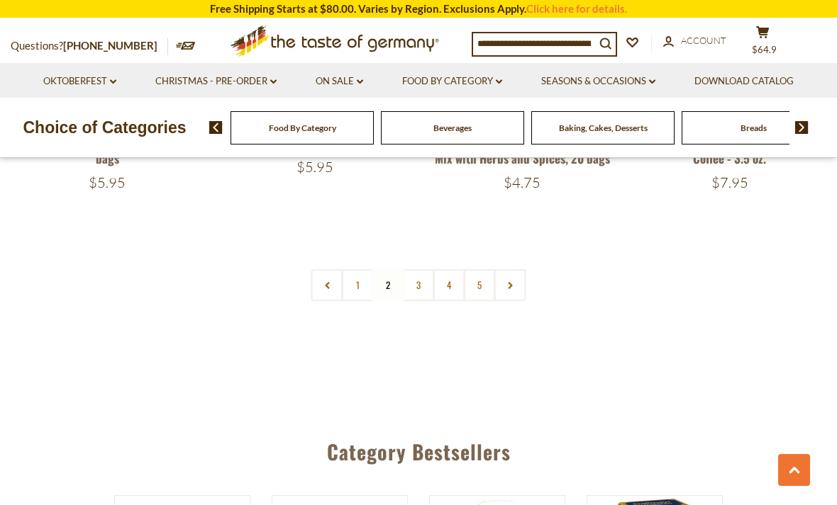
click at [420, 271] on link "3" at bounding box center [419, 285] width 32 height 32
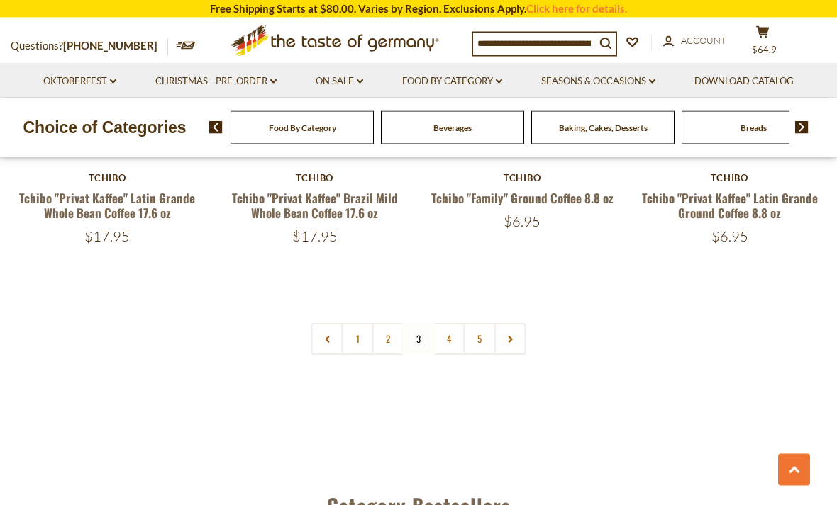
scroll to position [3214, 0]
click at [448, 337] on link "4" at bounding box center [449, 339] width 32 height 32
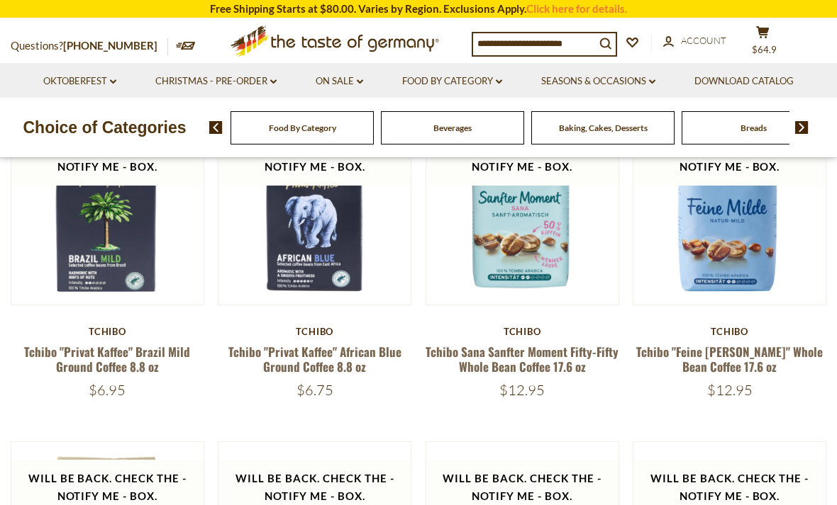
scroll to position [279, 0]
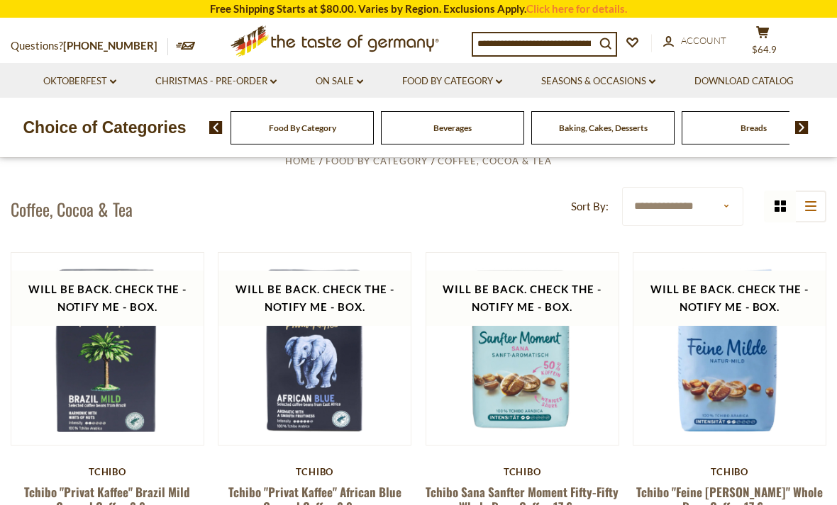
click at [464, 84] on link "Food By Category dropdown_arrow" at bounding box center [452, 82] width 100 height 16
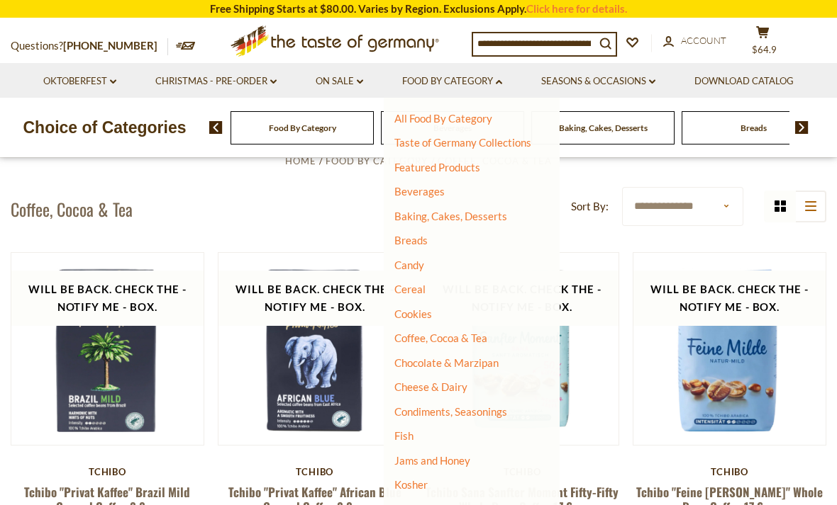
click at [495, 360] on link "Chocolate & Marzipan" at bounding box center [446, 363] width 104 height 13
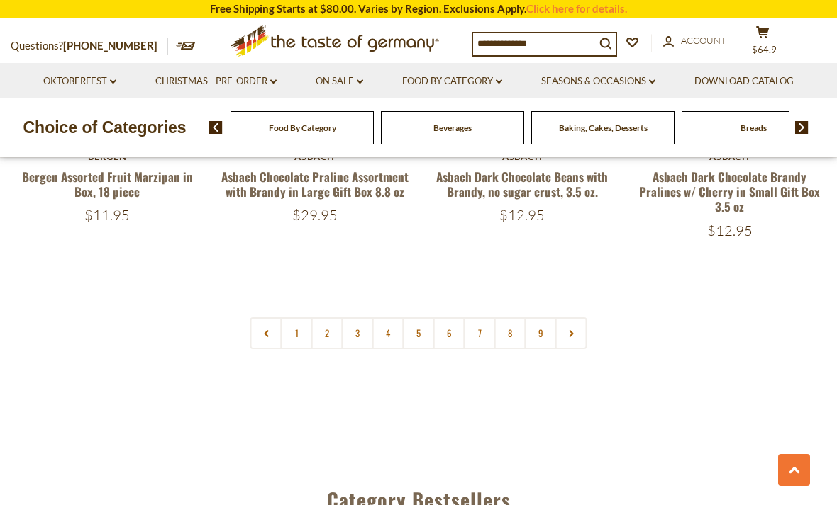
scroll to position [3328, 0]
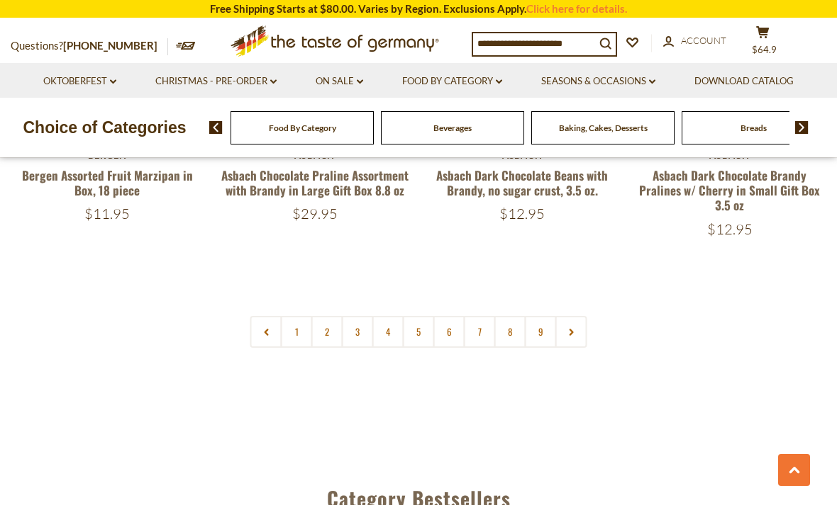
click at [333, 328] on link "2" at bounding box center [327, 332] width 32 height 32
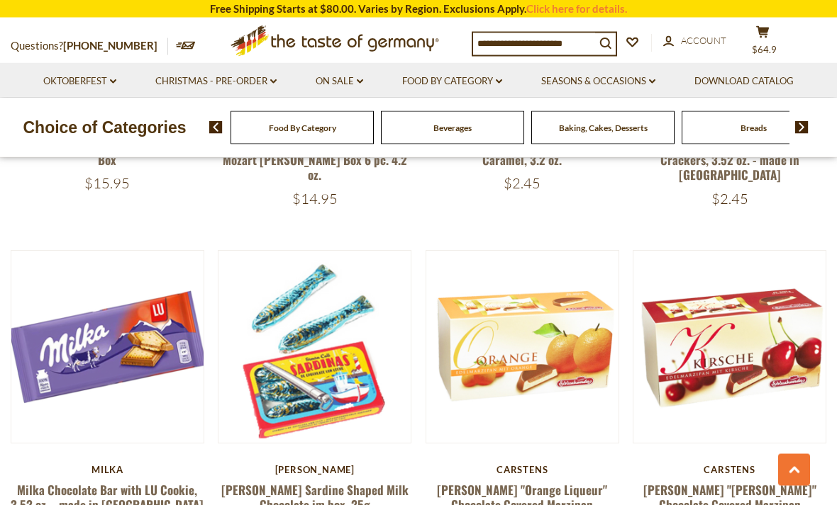
scroll to position [1662, 0]
click at [142, 116] on button "Quick View" at bounding box center [108, 100] width 96 height 32
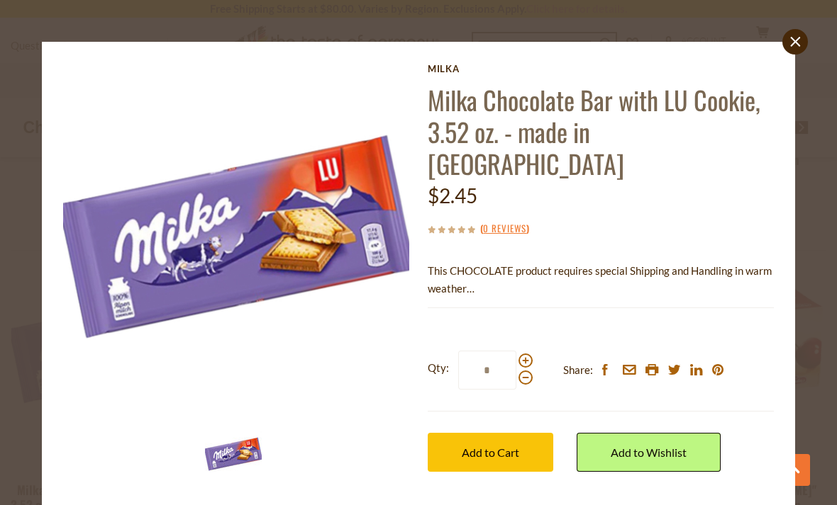
click at [523, 354] on span at bounding box center [525, 361] width 14 height 14
click at [516, 351] on input "*" at bounding box center [487, 370] width 58 height 39
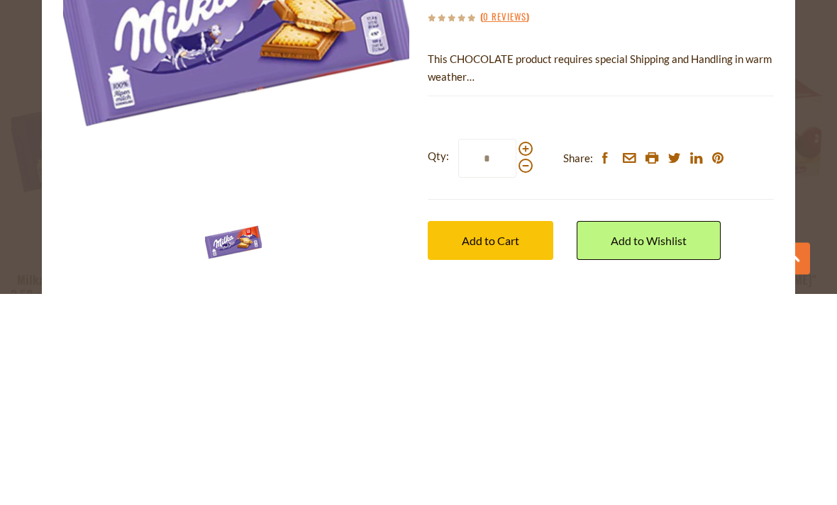
click at [530, 354] on span at bounding box center [525, 361] width 14 height 14
click at [516, 351] on input "*" at bounding box center [487, 370] width 58 height 39
type input "*"
click at [508, 446] on span "Add to Cart" at bounding box center [490, 452] width 57 height 13
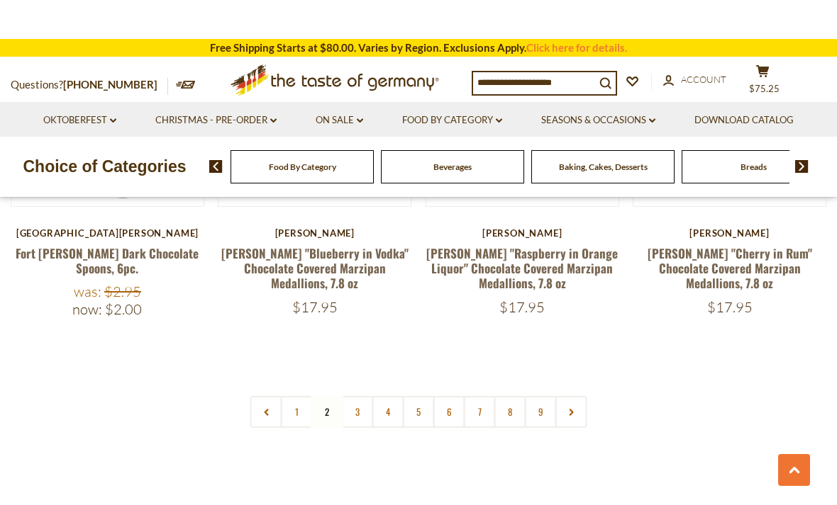
scroll to position [3269, 0]
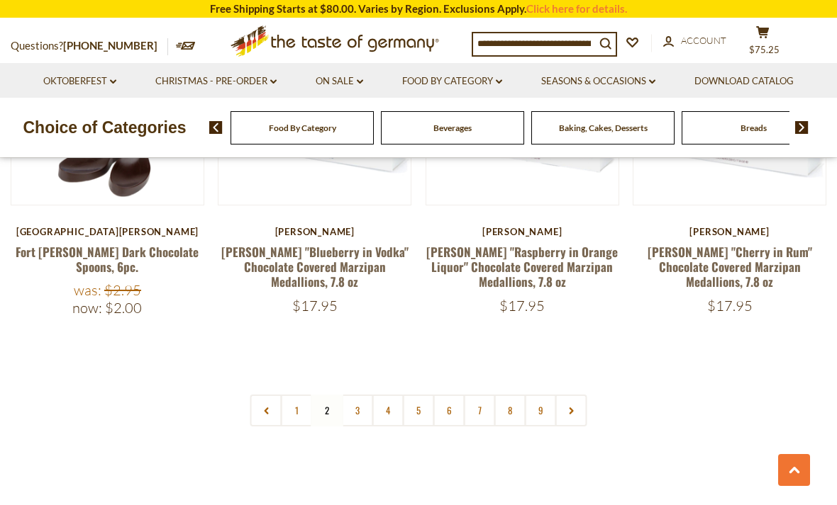
click at [364, 395] on link "3" at bounding box center [358, 411] width 32 height 32
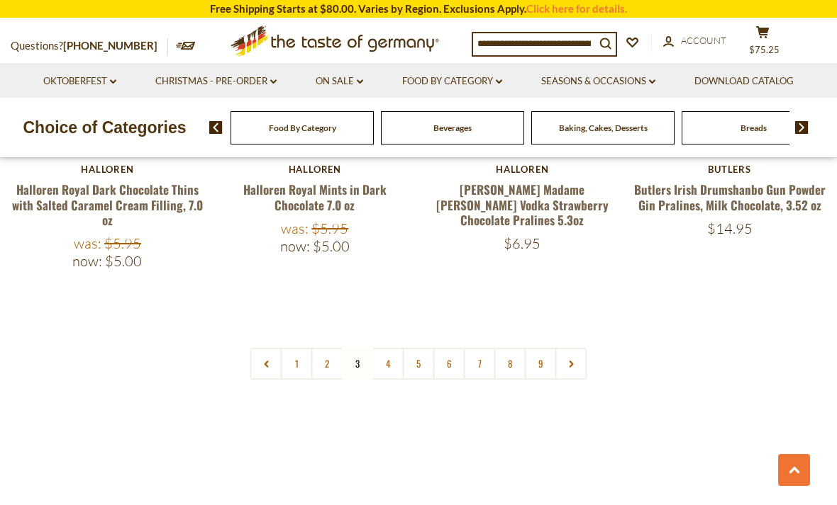
scroll to position [3352, 0]
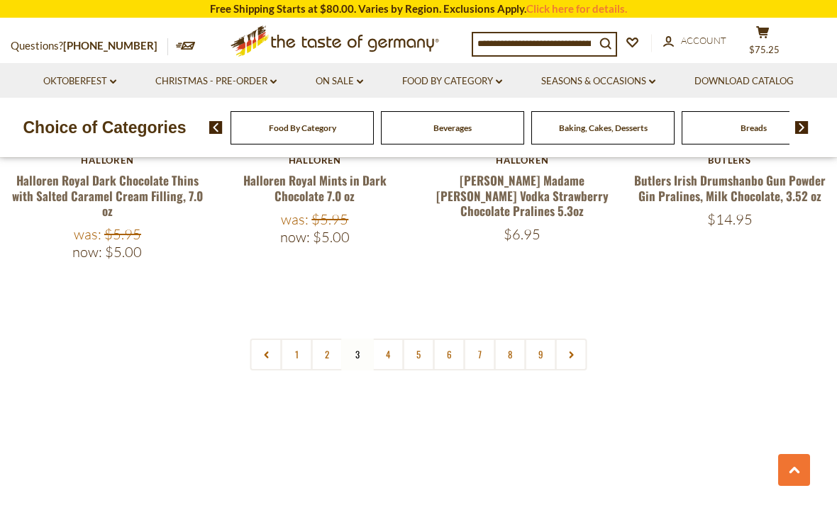
click at [393, 339] on link "4" at bounding box center [388, 355] width 32 height 32
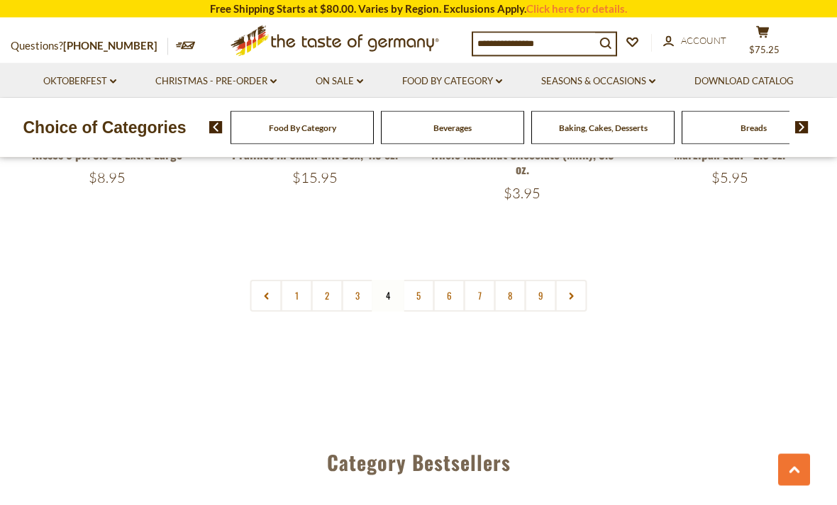
scroll to position [3364, 0]
click at [420, 280] on link "5" at bounding box center [419, 296] width 32 height 32
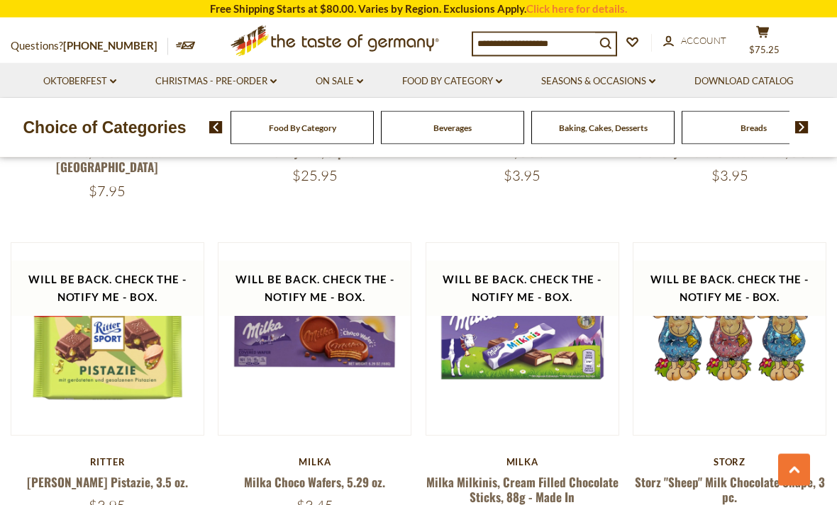
scroll to position [2960, 0]
click at [446, 79] on link "Food By Category dropdown_arrow" at bounding box center [452, 82] width 100 height 16
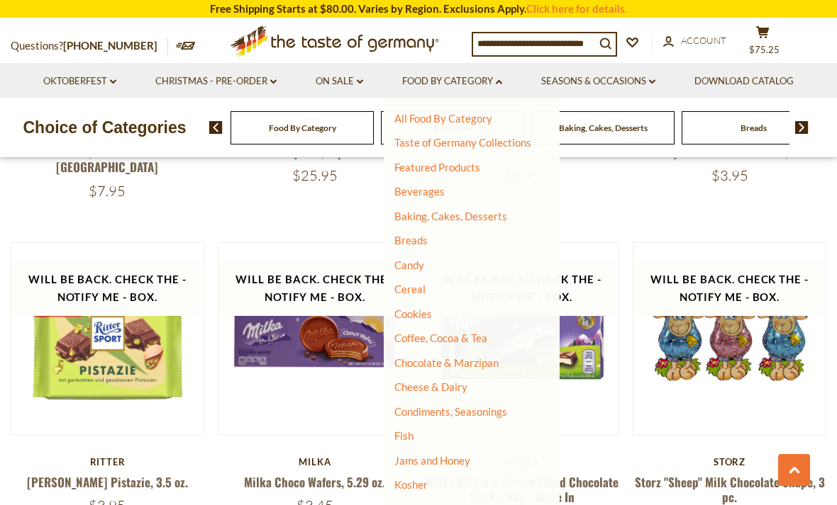
click at [454, 386] on link "Cheese & Dairy" at bounding box center [430, 387] width 73 height 13
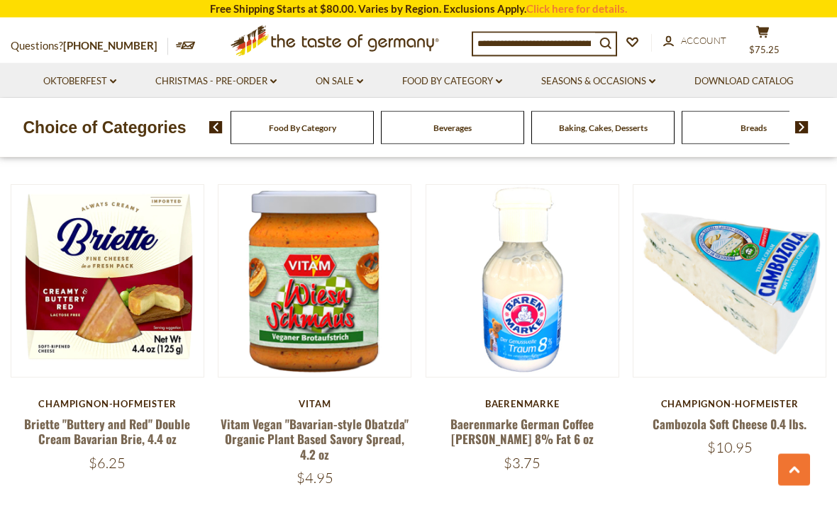
scroll to position [683, 0]
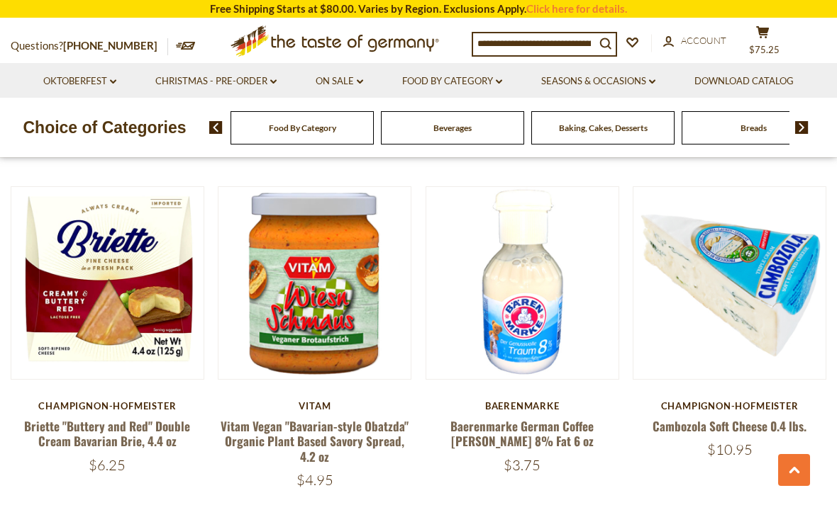
click at [483, 84] on link "Food By Category dropdown_arrow" at bounding box center [452, 82] width 100 height 16
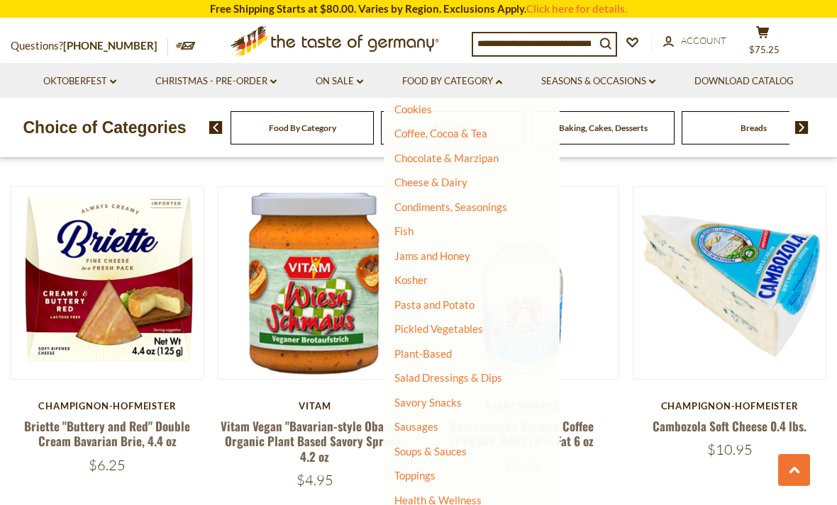
scroll to position [204, 0]
click at [428, 421] on link "Sausages" at bounding box center [416, 427] width 44 height 13
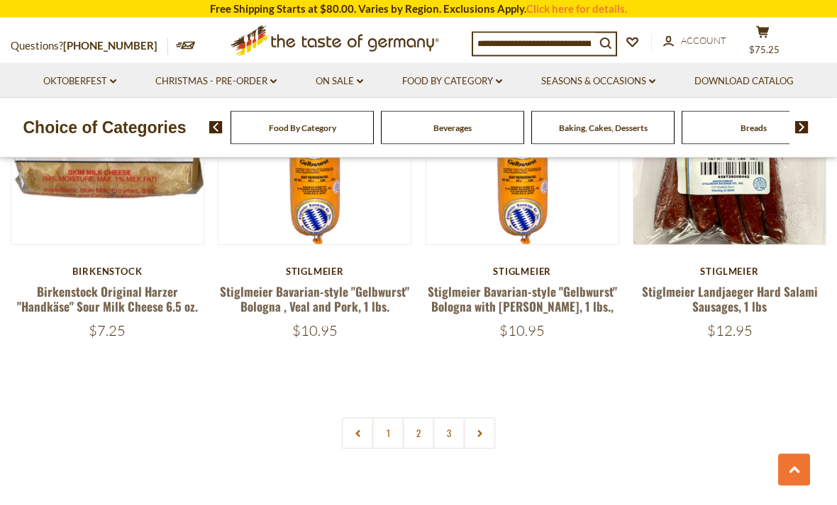
scroll to position [3226, 0]
click at [424, 418] on link "2" at bounding box center [419, 434] width 32 height 32
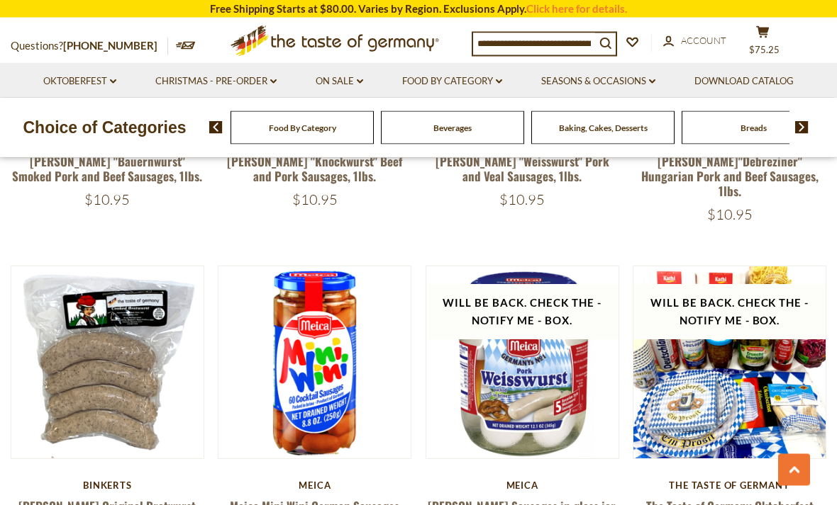
scroll to position [1614, 0]
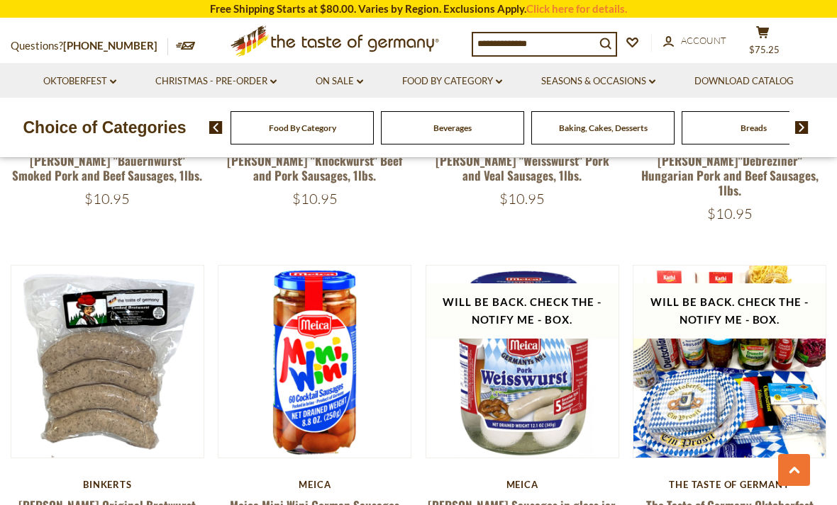
click at [479, 82] on link "Food By Category dropdown_arrow" at bounding box center [452, 82] width 100 height 16
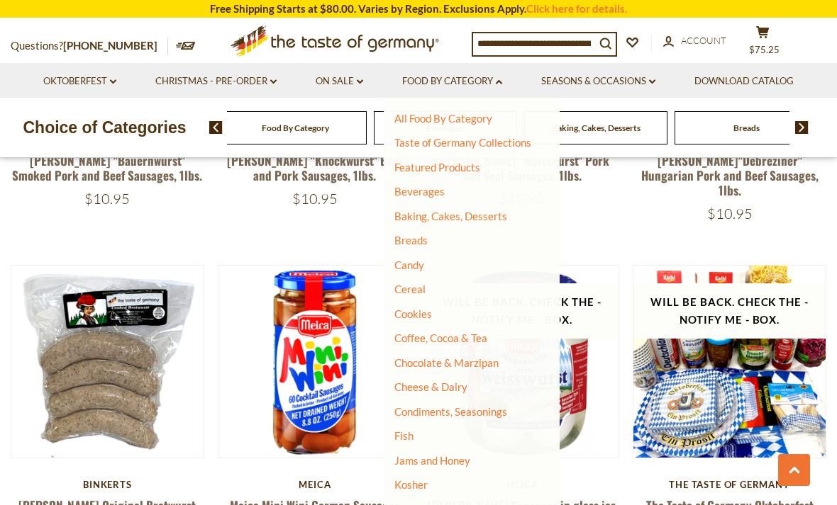
scroll to position [0, 0]
